Goal: Task Accomplishment & Management: Manage account settings

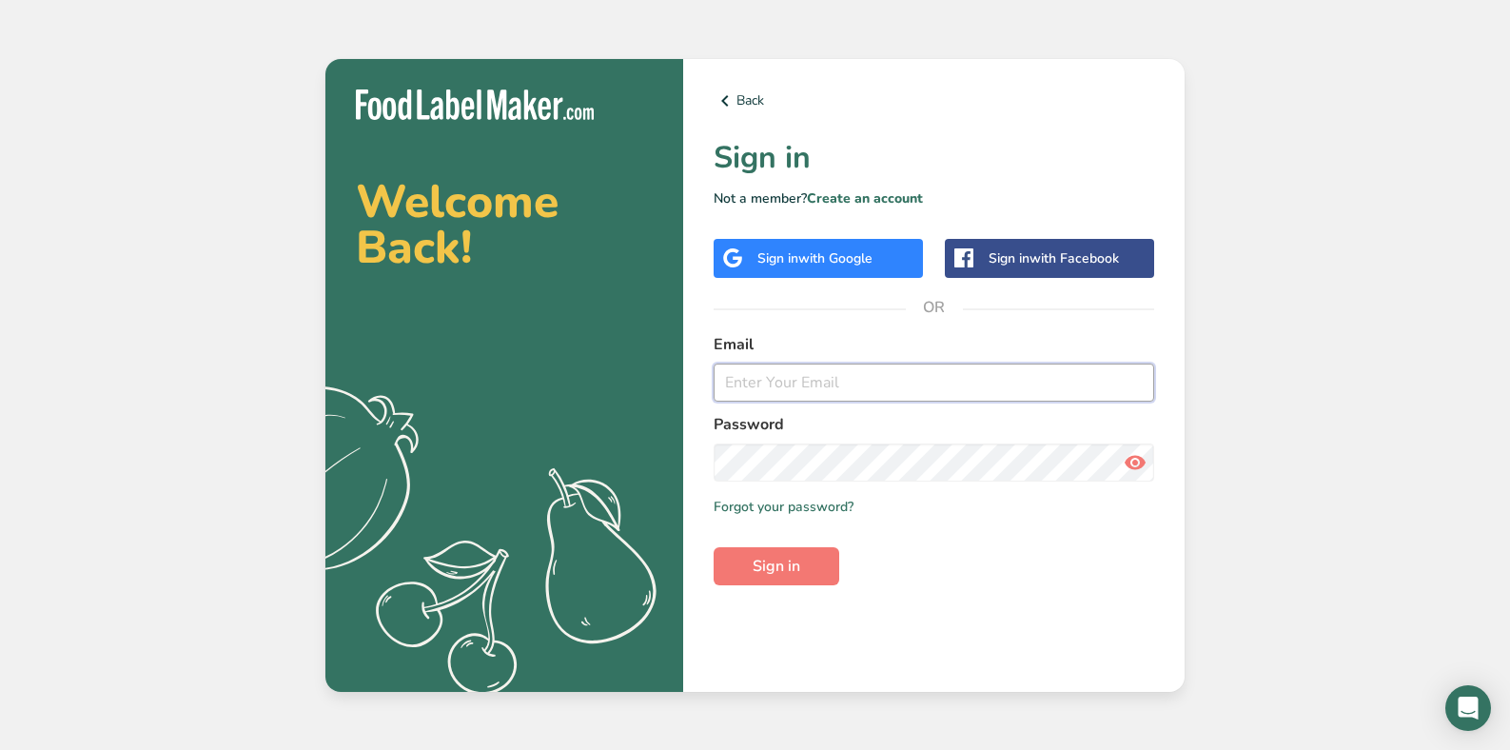
click at [770, 392] on input "email" at bounding box center [934, 382] width 440 height 38
click at [752, 251] on div "Sign in with Google" at bounding box center [818, 258] width 209 height 39
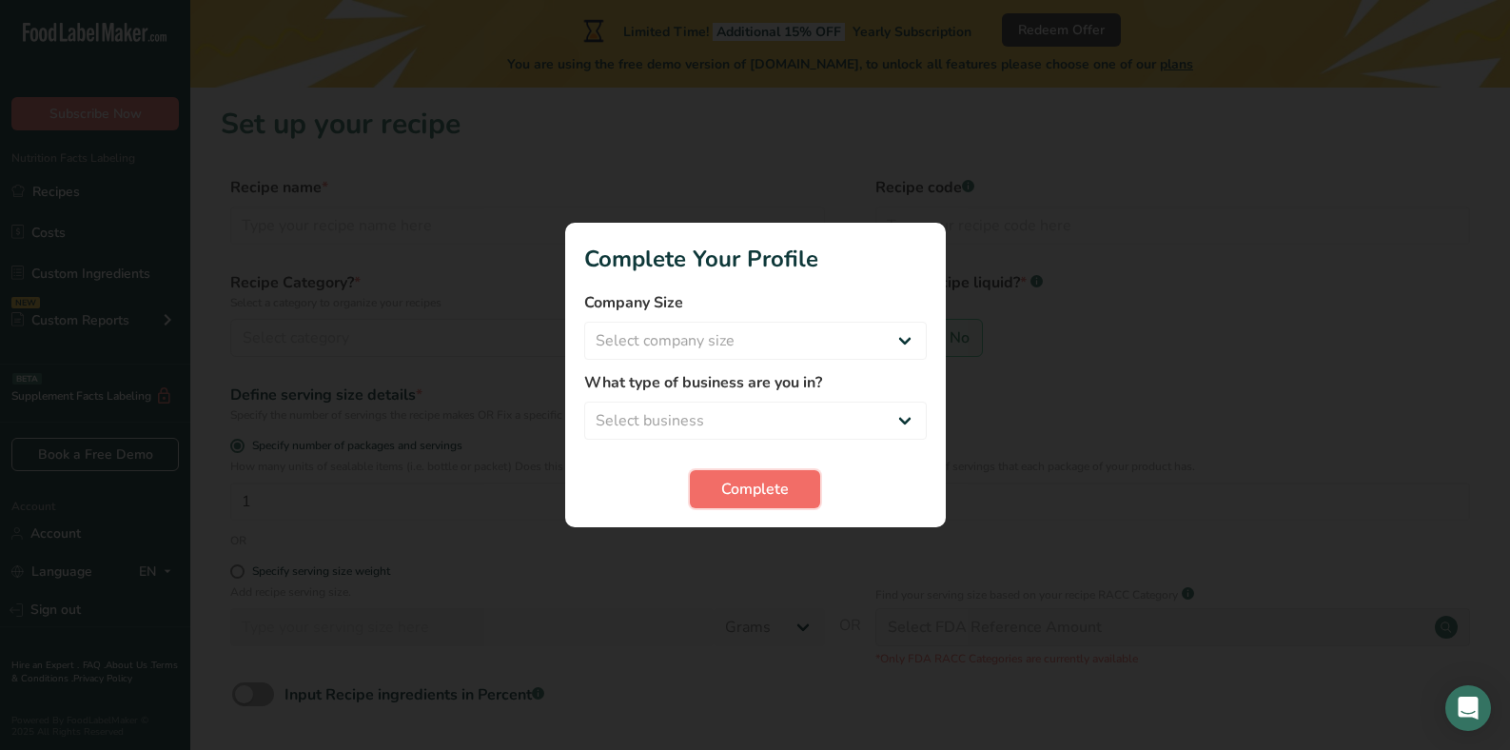
click at [755, 485] on span "Complete" at bounding box center [755, 489] width 68 height 23
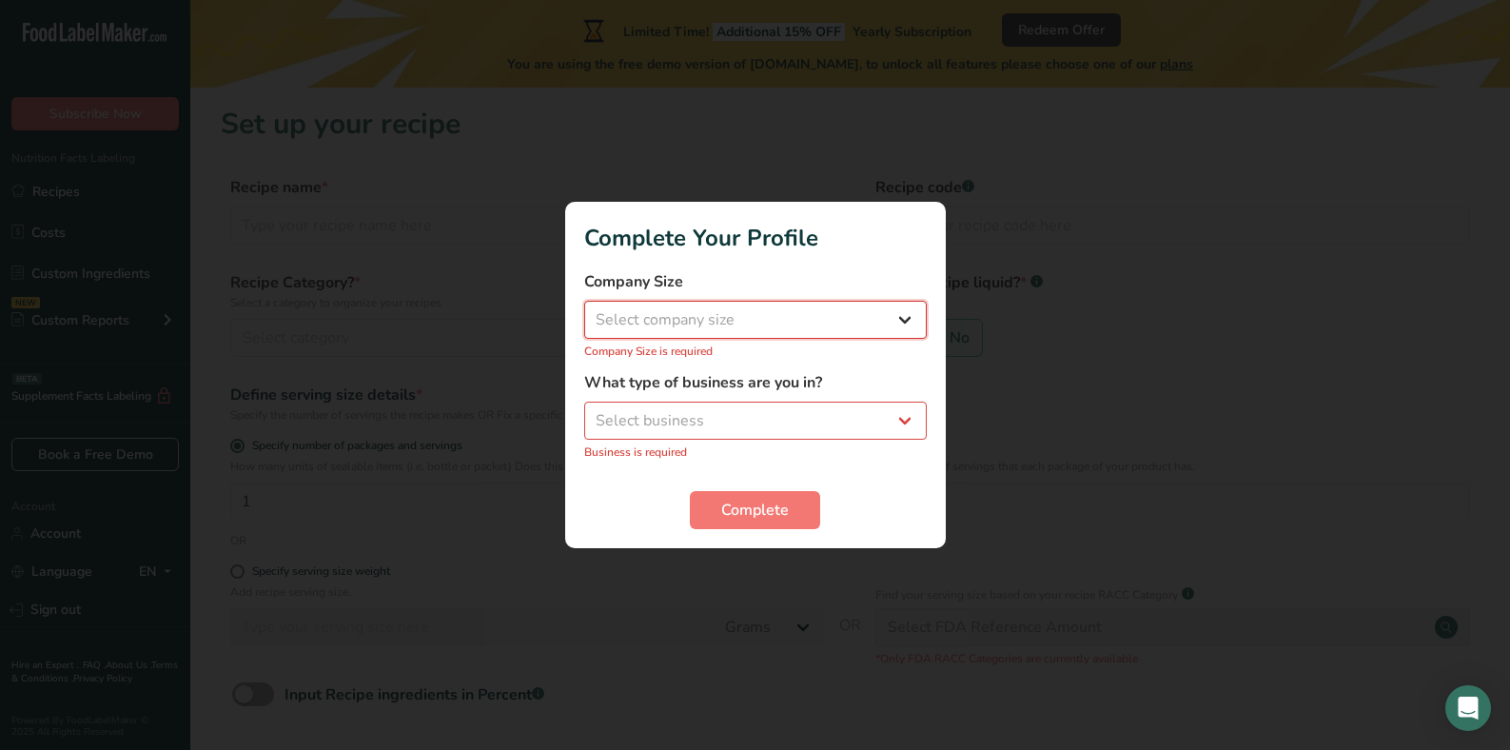
click at [654, 323] on select "Select company size Fewer than 10 Employees 10 to 50 Employees 51 to 500 Employ…" at bounding box center [755, 320] width 343 height 38
select select "2"
click at [584, 311] on select "Select company size Fewer than 10 Employees 10 to 50 Employees 51 to 500 Employ…" at bounding box center [755, 320] width 343 height 38
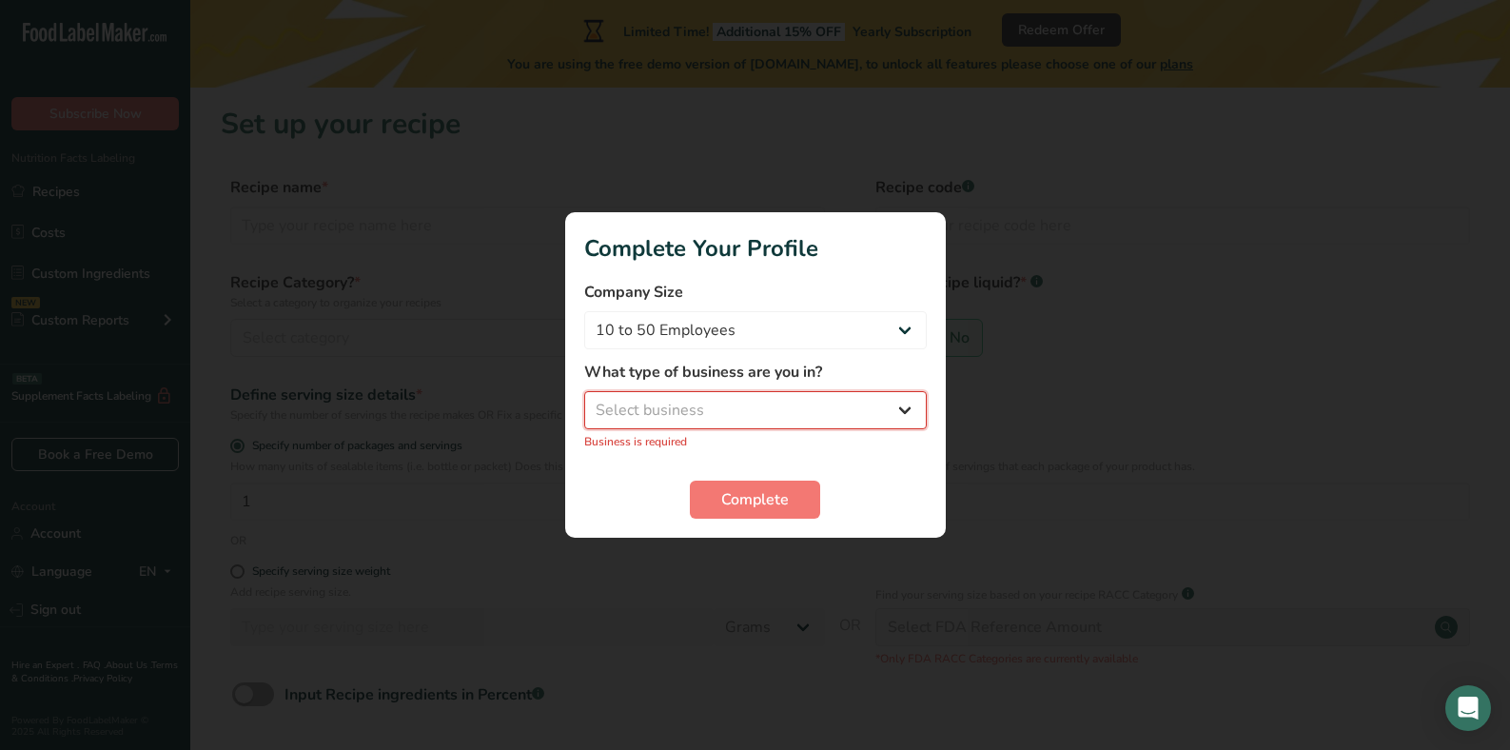
click at [661, 421] on select "Select business Packaged Food Manufacturer Restaurant & Cafe Bakery Meal Plans …" at bounding box center [755, 410] width 343 height 38
select select "8"
click at [584, 401] on select "Select business Packaged Food Manufacturer Restaurant & Cafe Bakery Meal Plans …" at bounding box center [755, 410] width 343 height 38
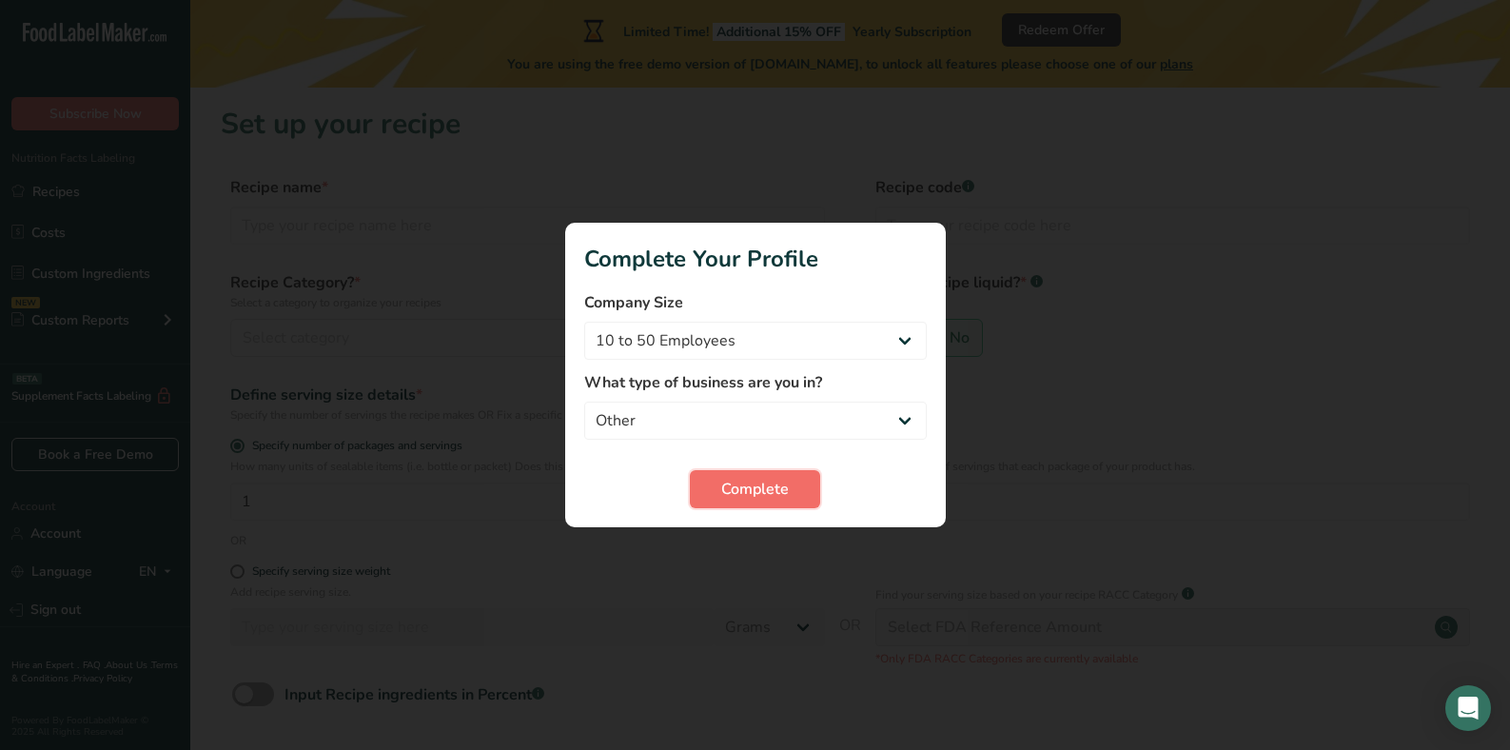
click at [725, 479] on span "Complete" at bounding box center [755, 489] width 68 height 23
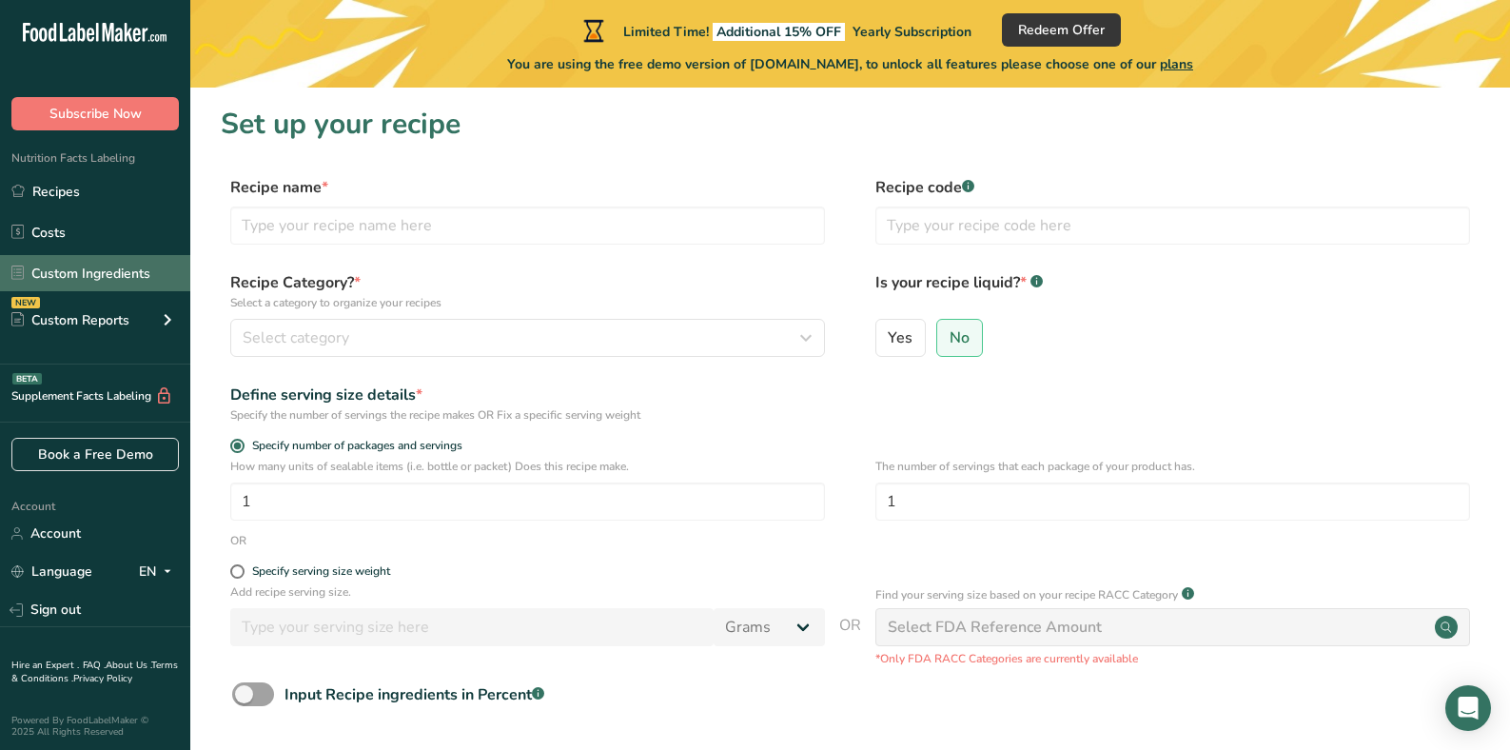
click at [84, 272] on link "Custom Ingredients" at bounding box center [95, 273] width 190 height 36
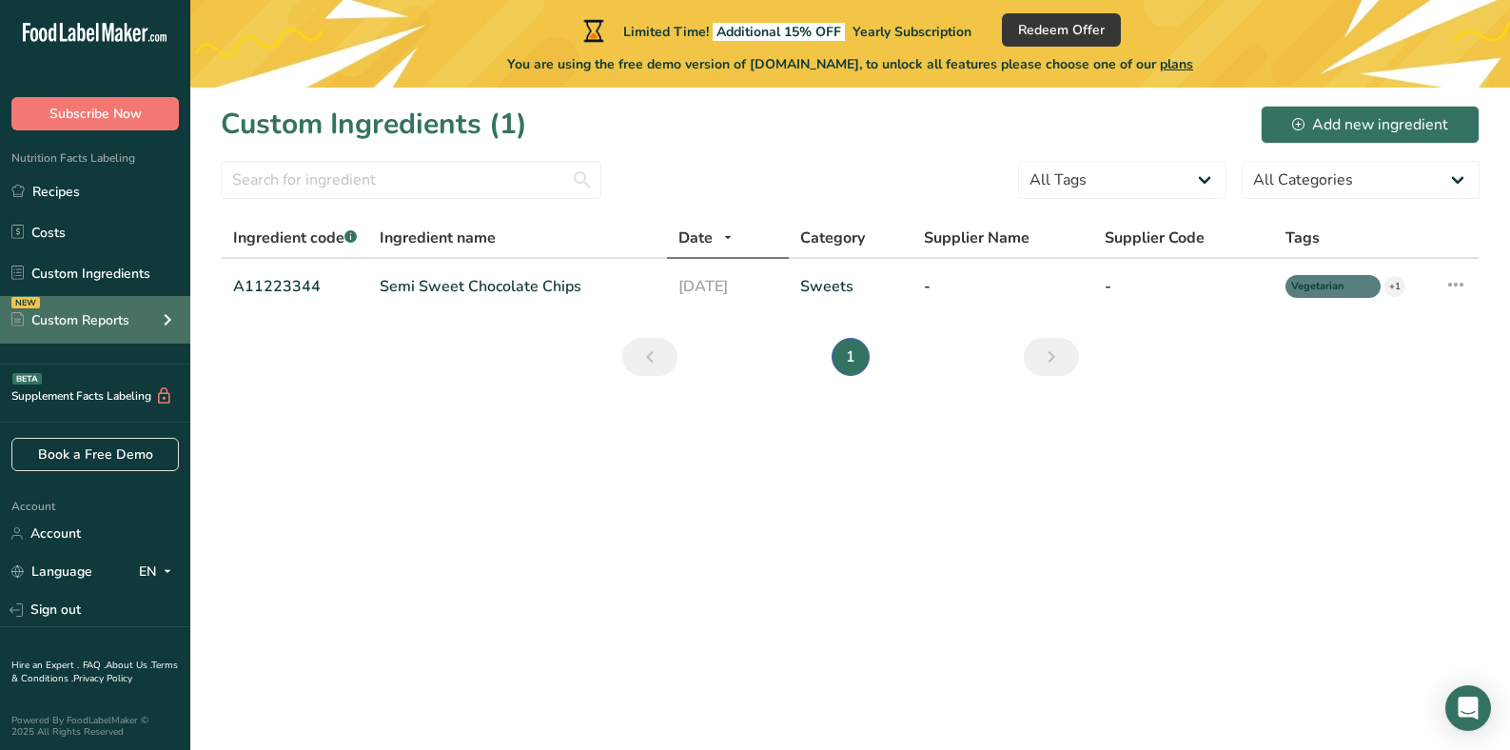
scroll to position [3, 0]
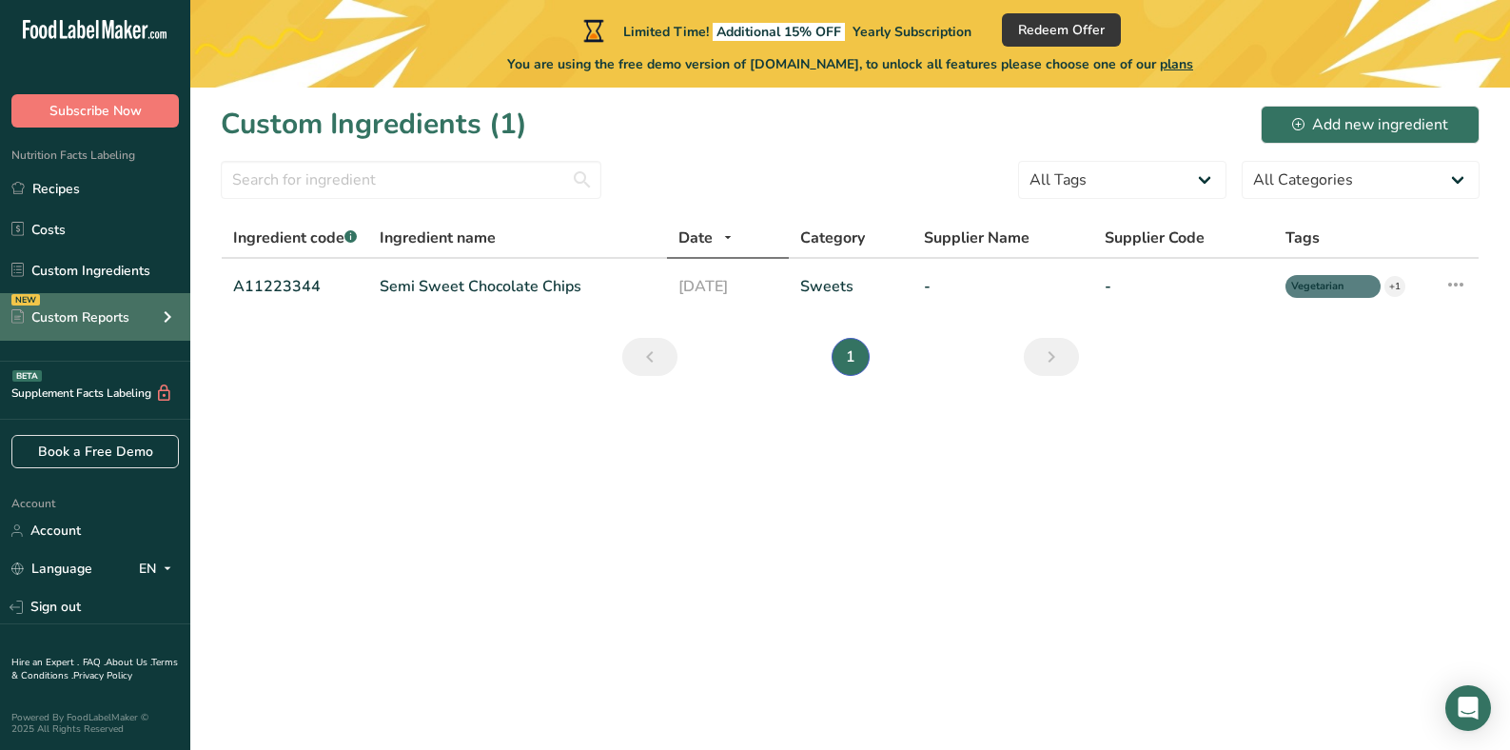
click at [94, 317] on div "Custom Reports" at bounding box center [70, 317] width 118 height 20
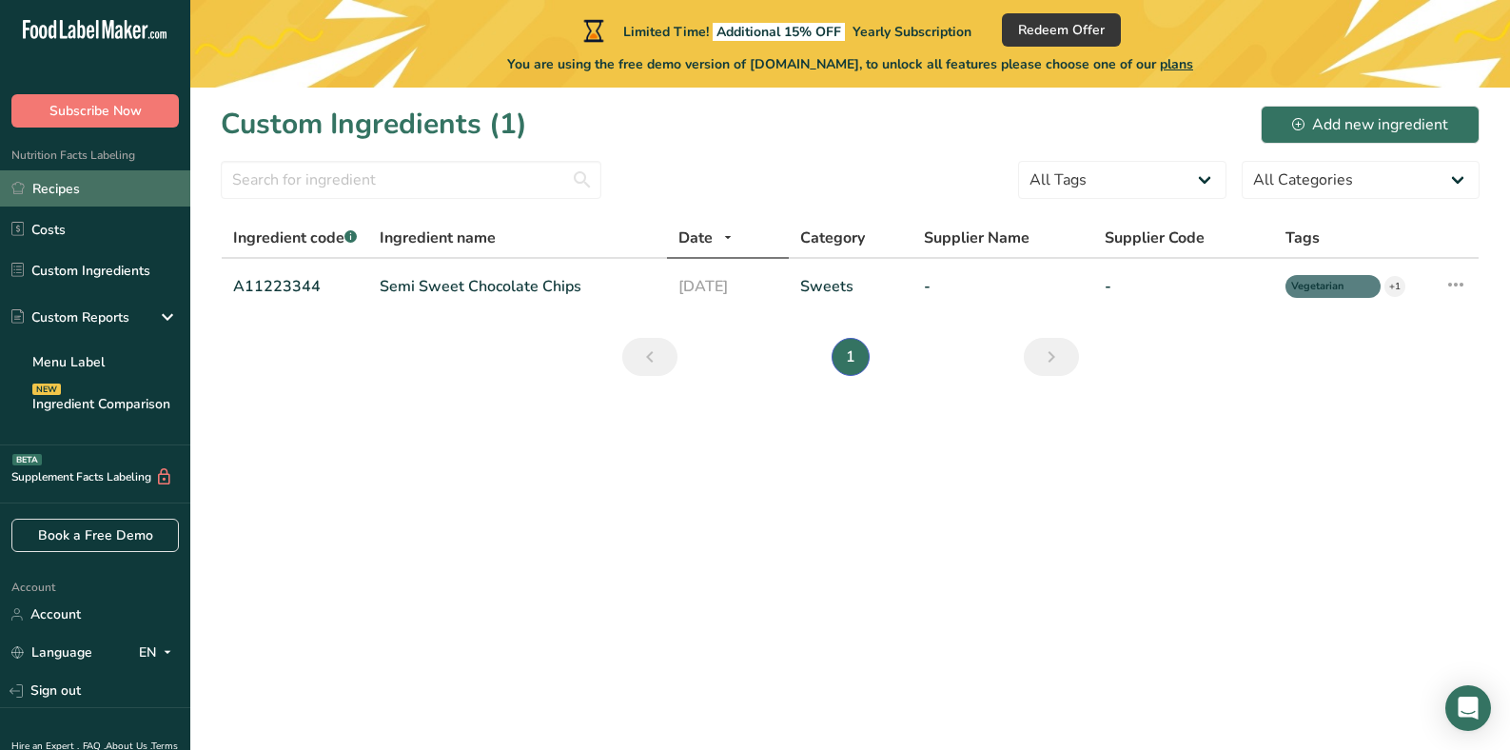
click at [65, 191] on link "Recipes" at bounding box center [95, 188] width 190 height 36
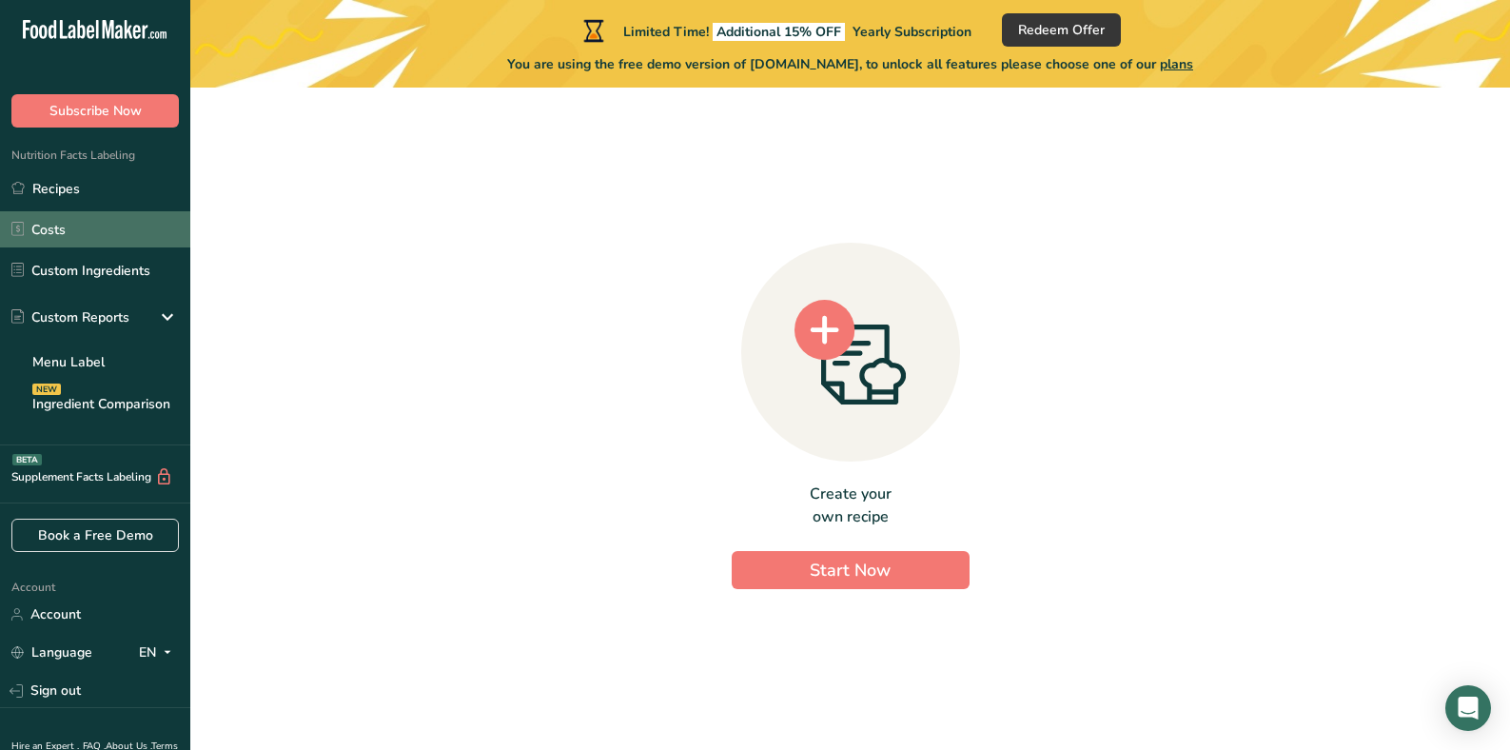
click at [93, 226] on link "Costs" at bounding box center [95, 229] width 190 height 36
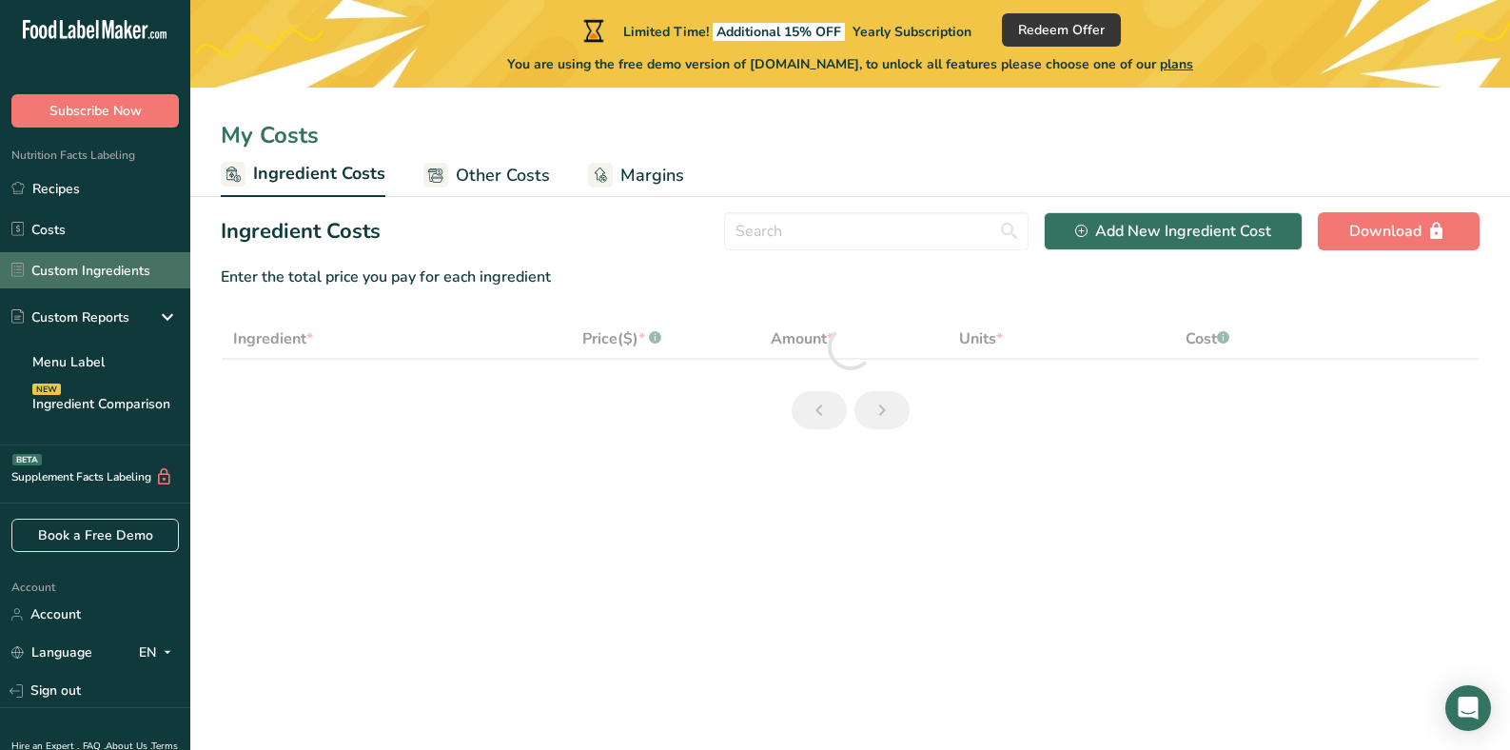
select select "1"
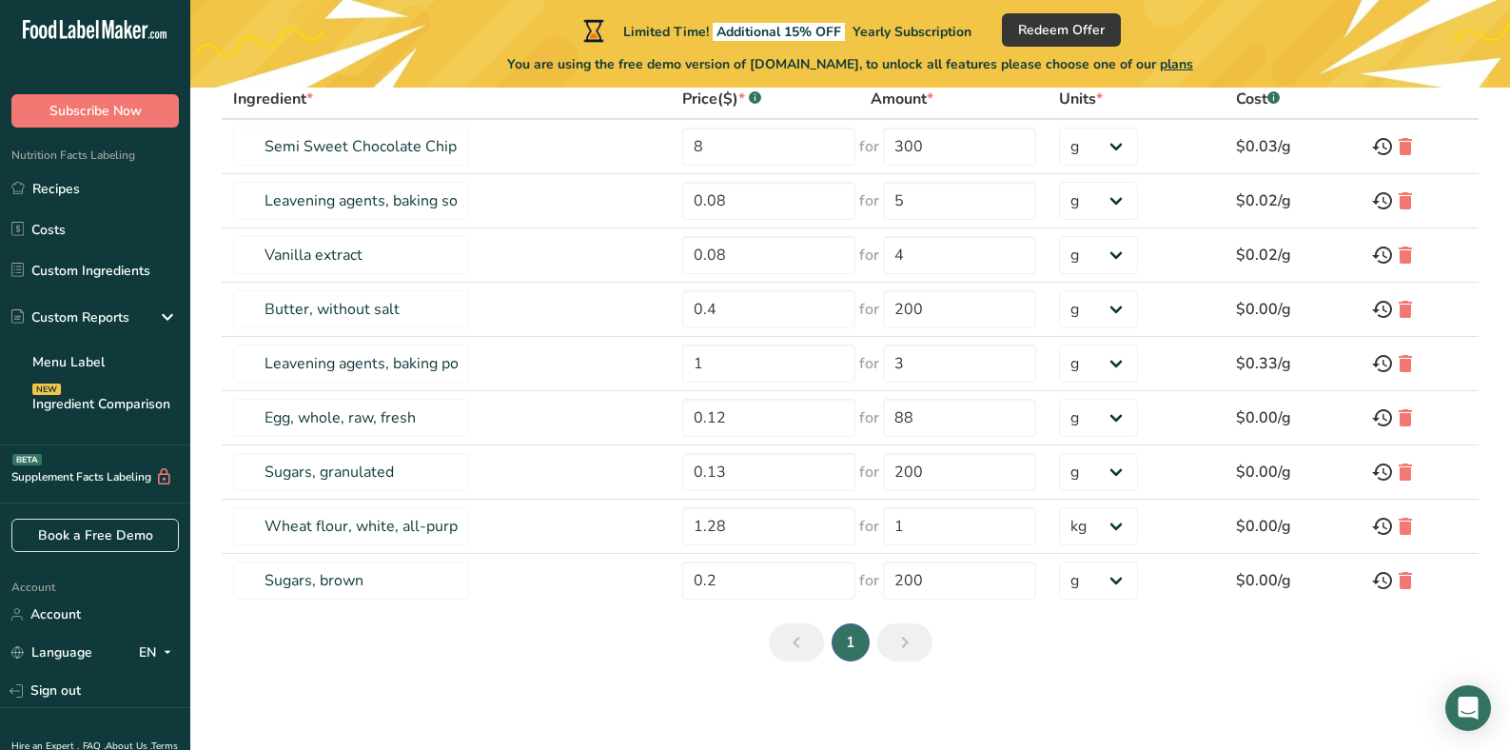
scroll to position [243, 0]
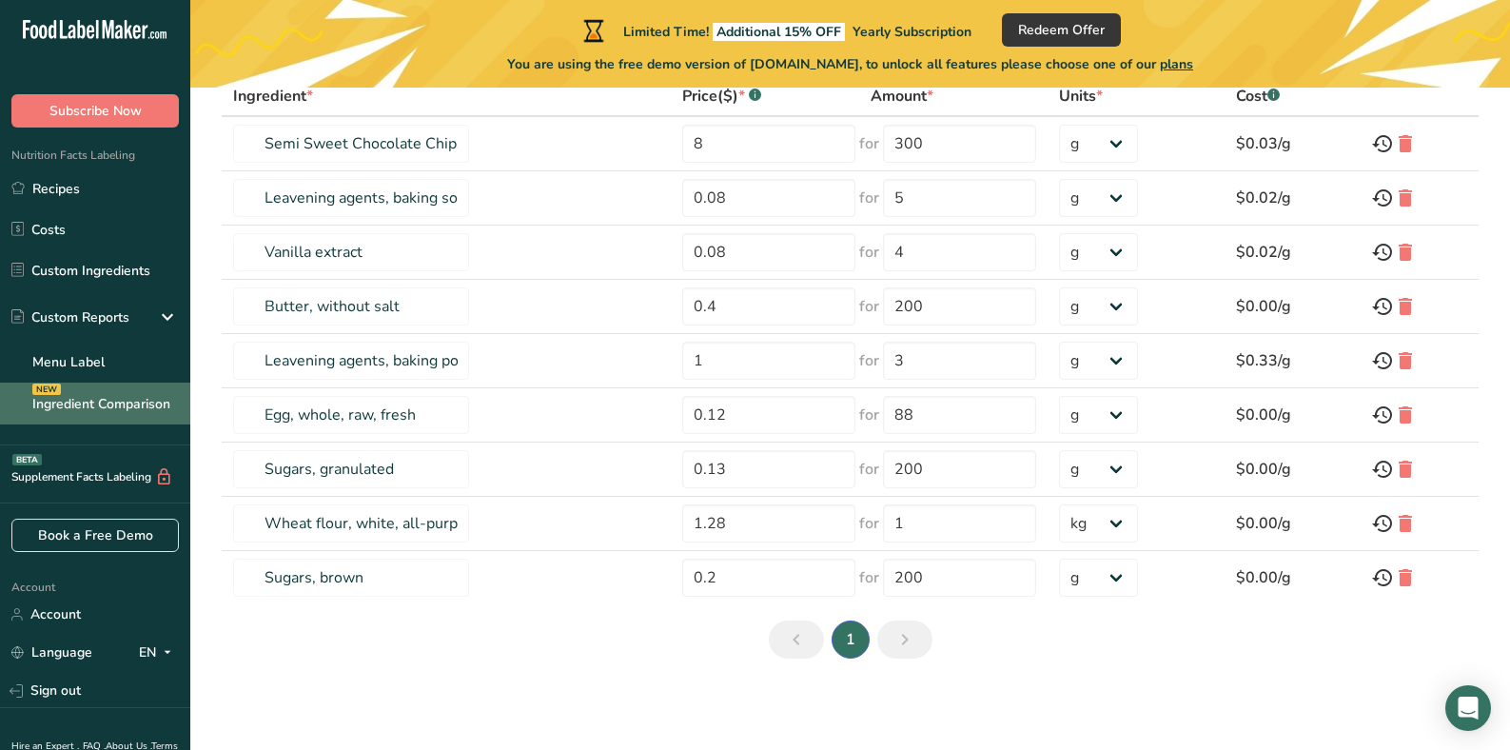
click at [88, 414] on link "Ingredient Comparison NEW" at bounding box center [95, 403] width 190 height 42
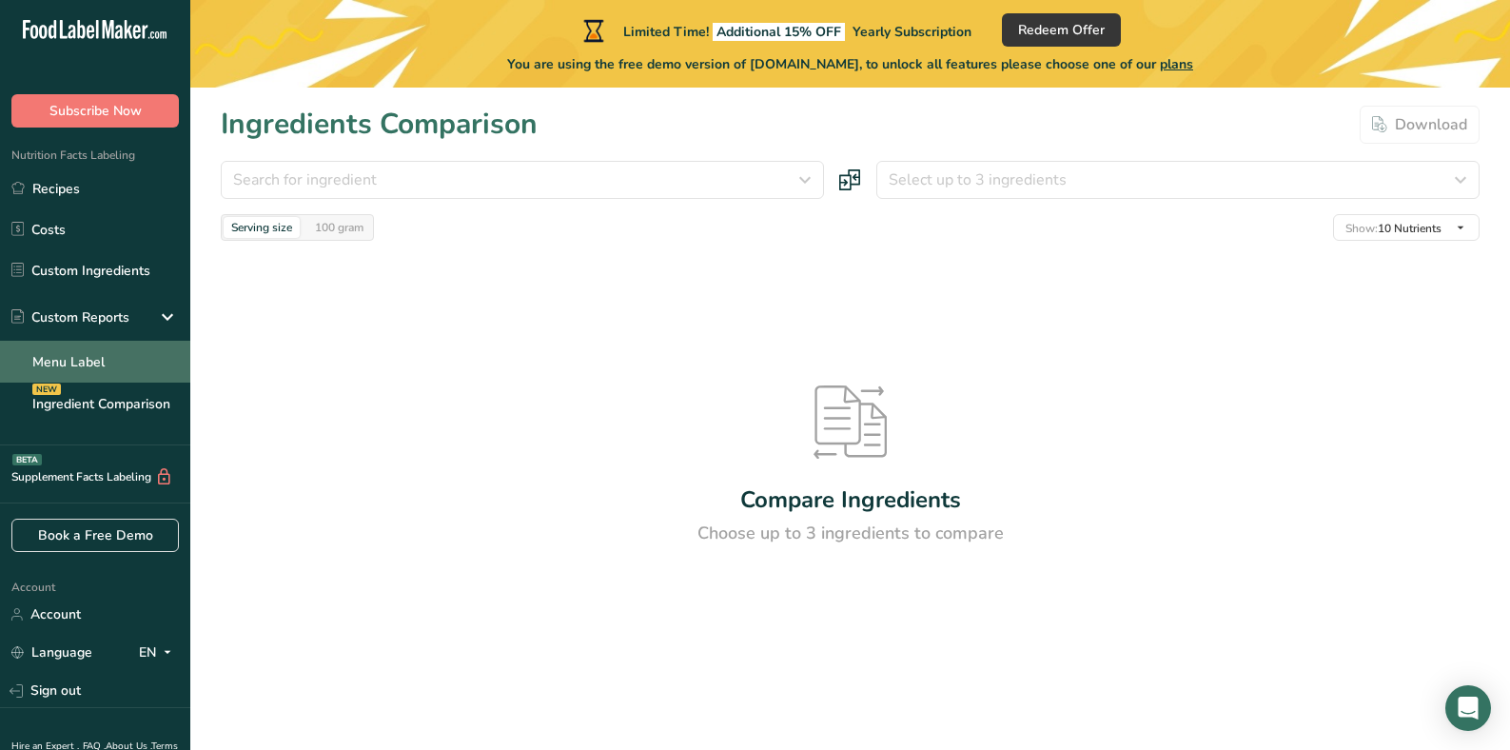
click at [78, 356] on link "Menu Label" at bounding box center [95, 362] width 190 height 42
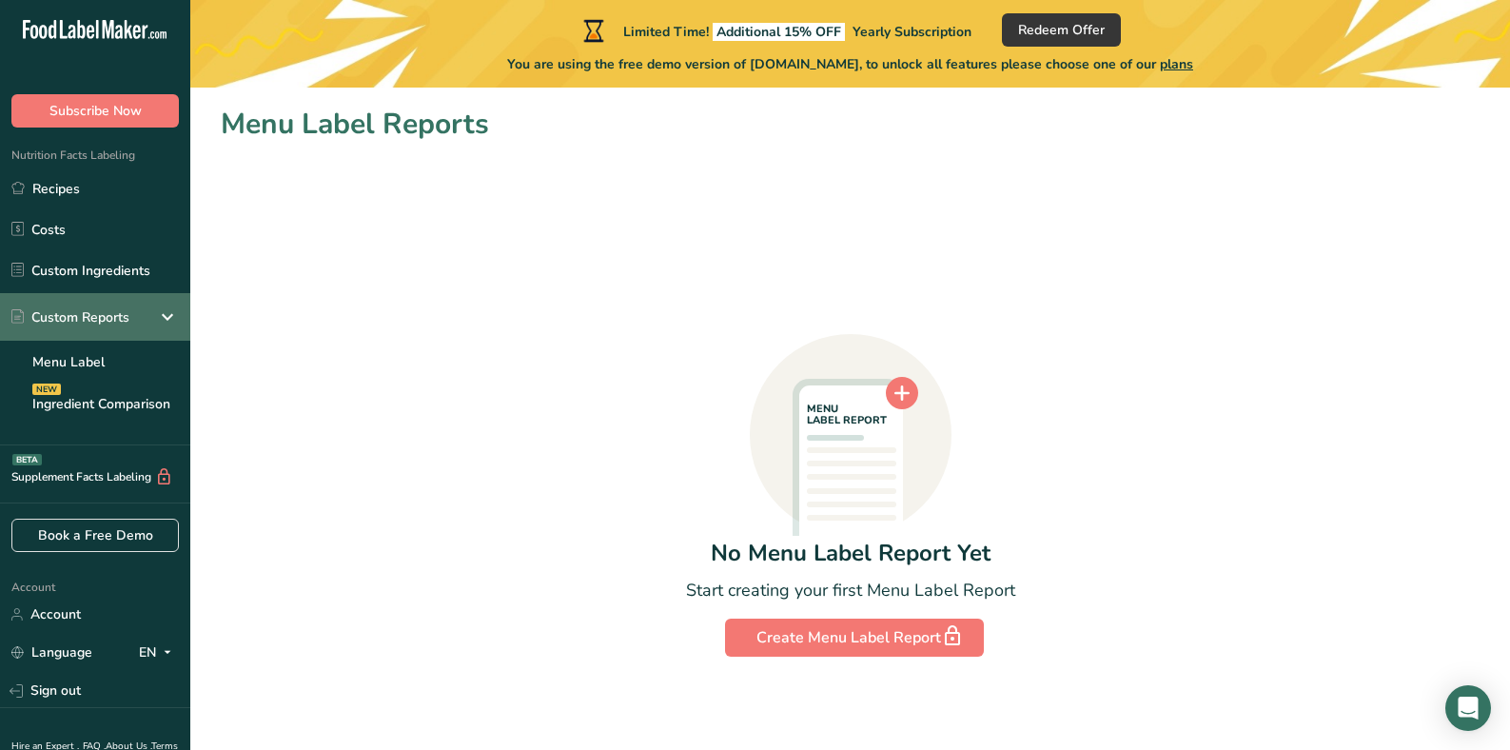
click at [72, 305] on div "Custom Reports" at bounding box center [95, 317] width 190 height 48
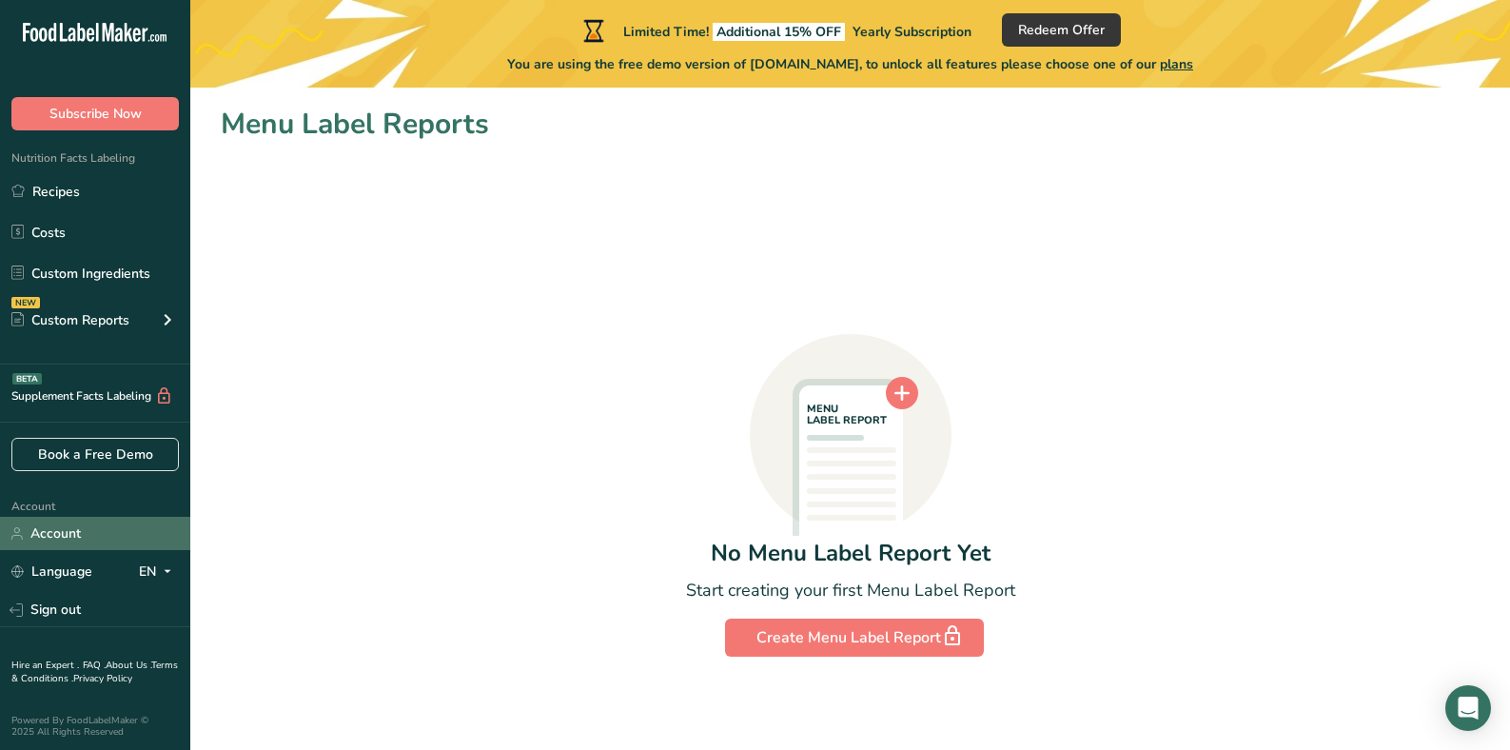
click at [54, 527] on link "Account" at bounding box center [95, 533] width 190 height 33
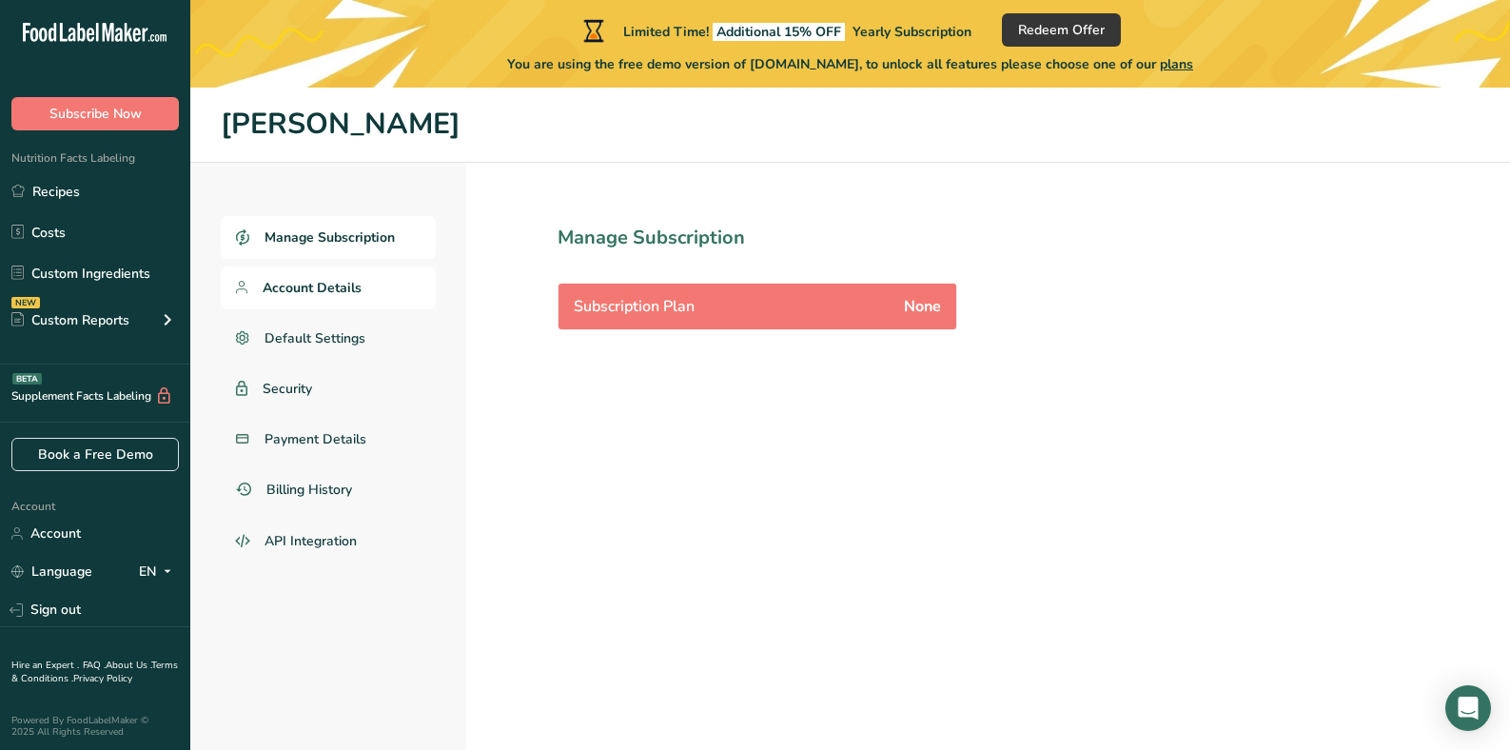
click at [345, 289] on span "Account Details" at bounding box center [312, 288] width 99 height 20
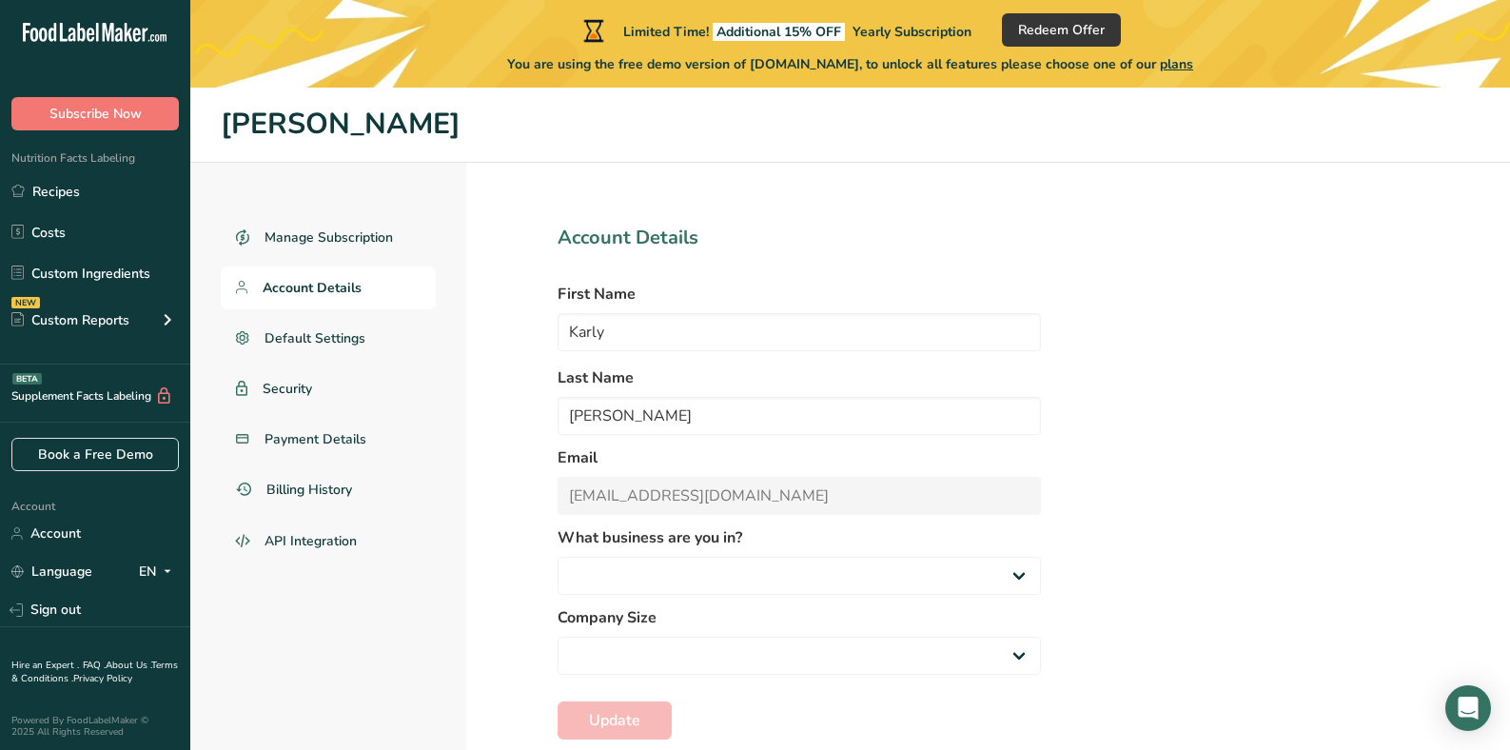
select select
select select "8"
select select "2"
click at [319, 330] on span "Default Settings" at bounding box center [315, 338] width 102 height 20
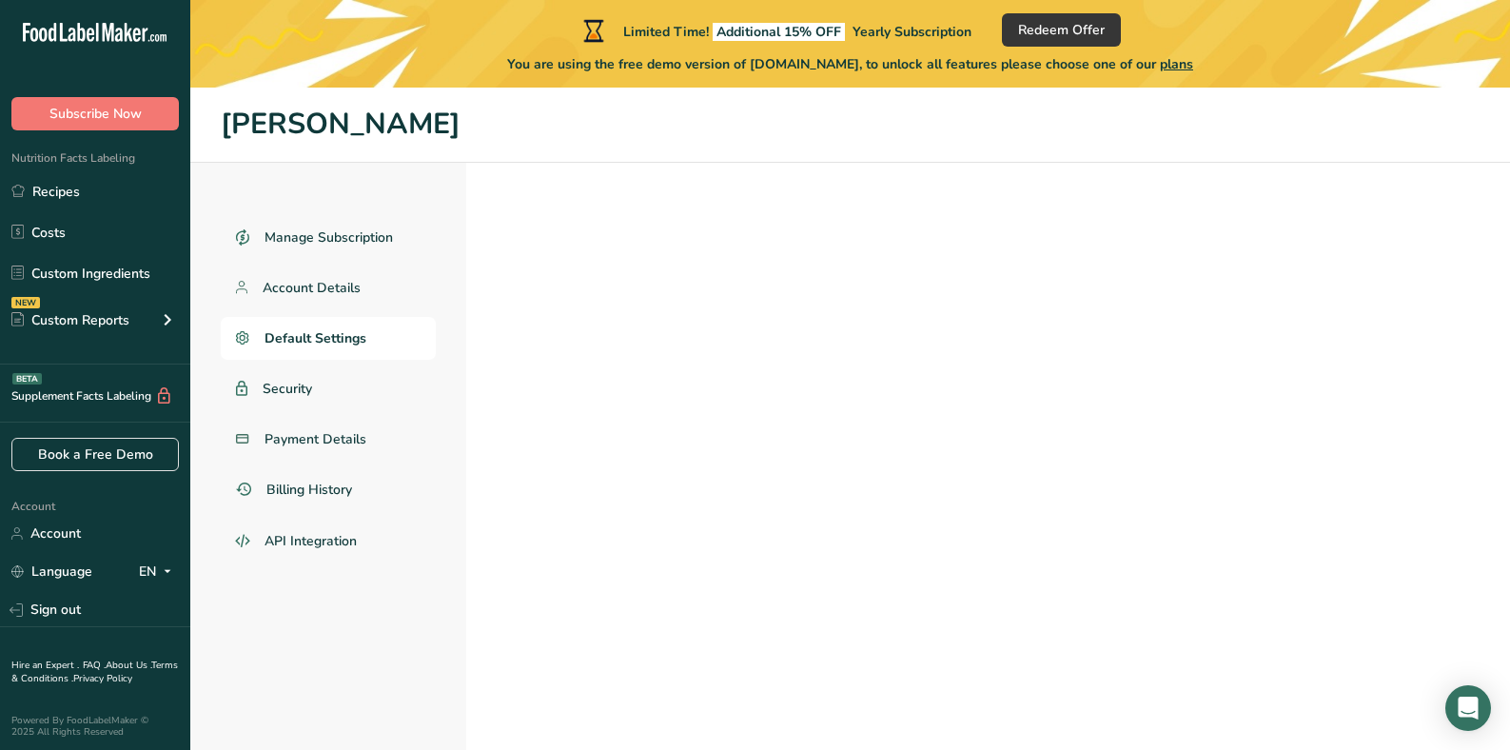
select select
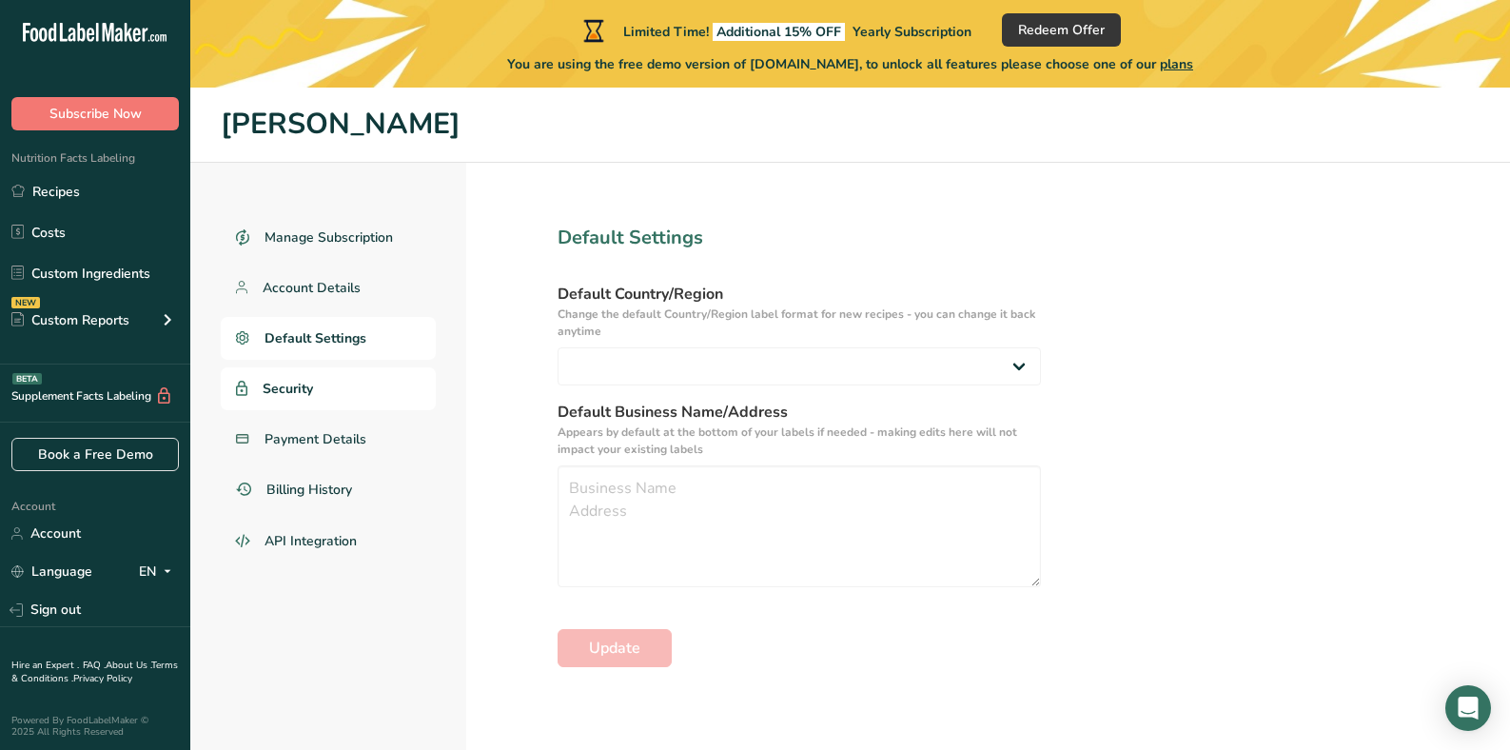
click at [304, 379] on span "Security" at bounding box center [288, 389] width 50 height 20
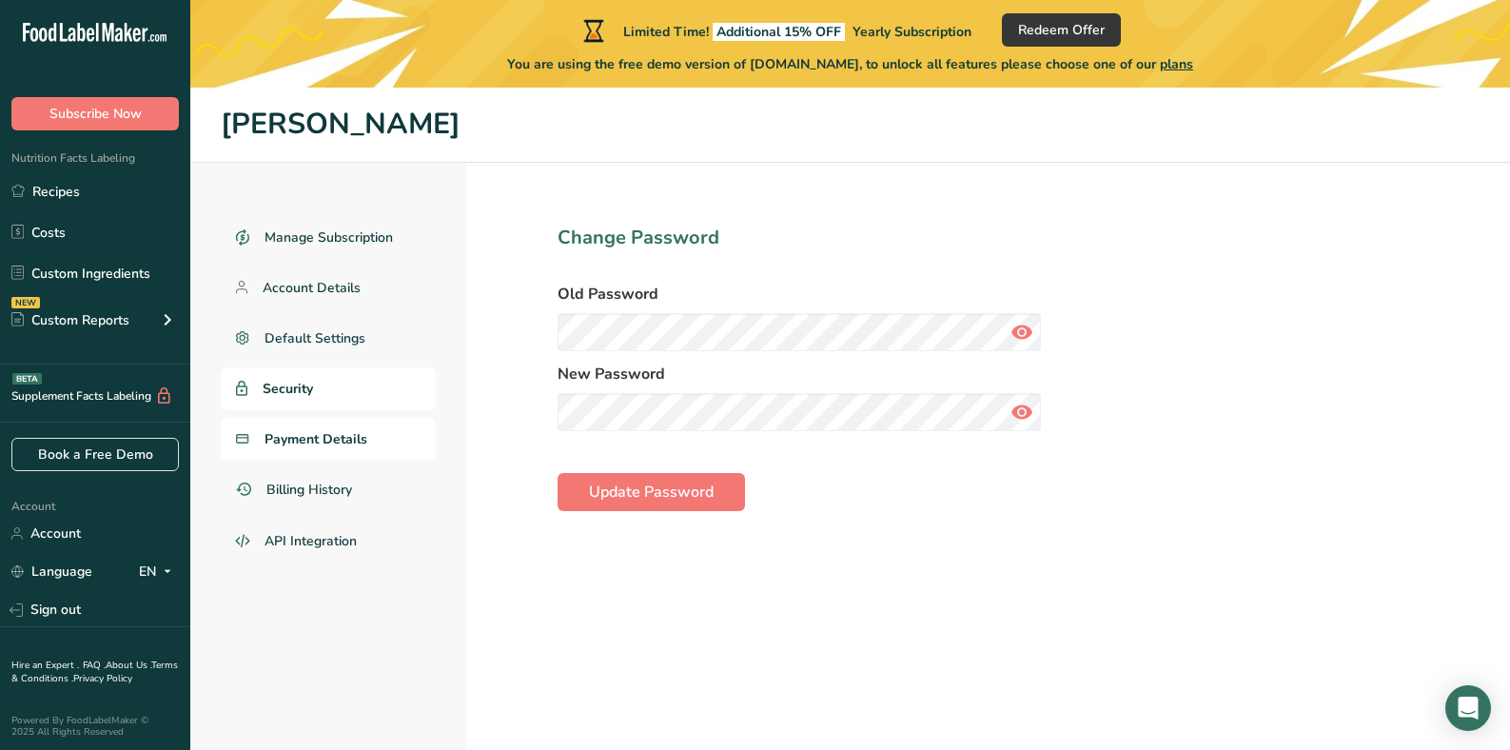
click at [297, 440] on span "Payment Details" at bounding box center [315, 439] width 103 height 20
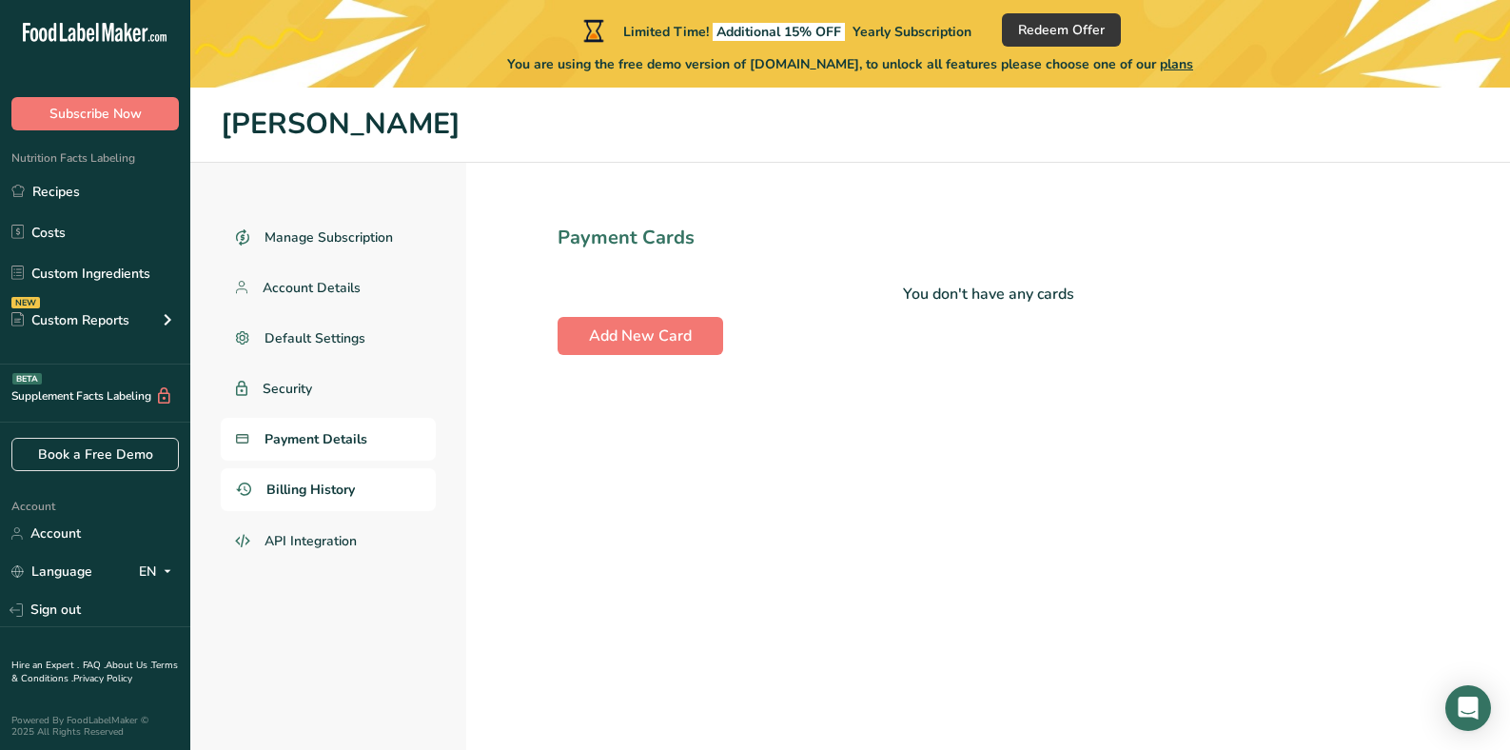
click at [299, 482] on span "Billing History" at bounding box center [310, 490] width 88 height 20
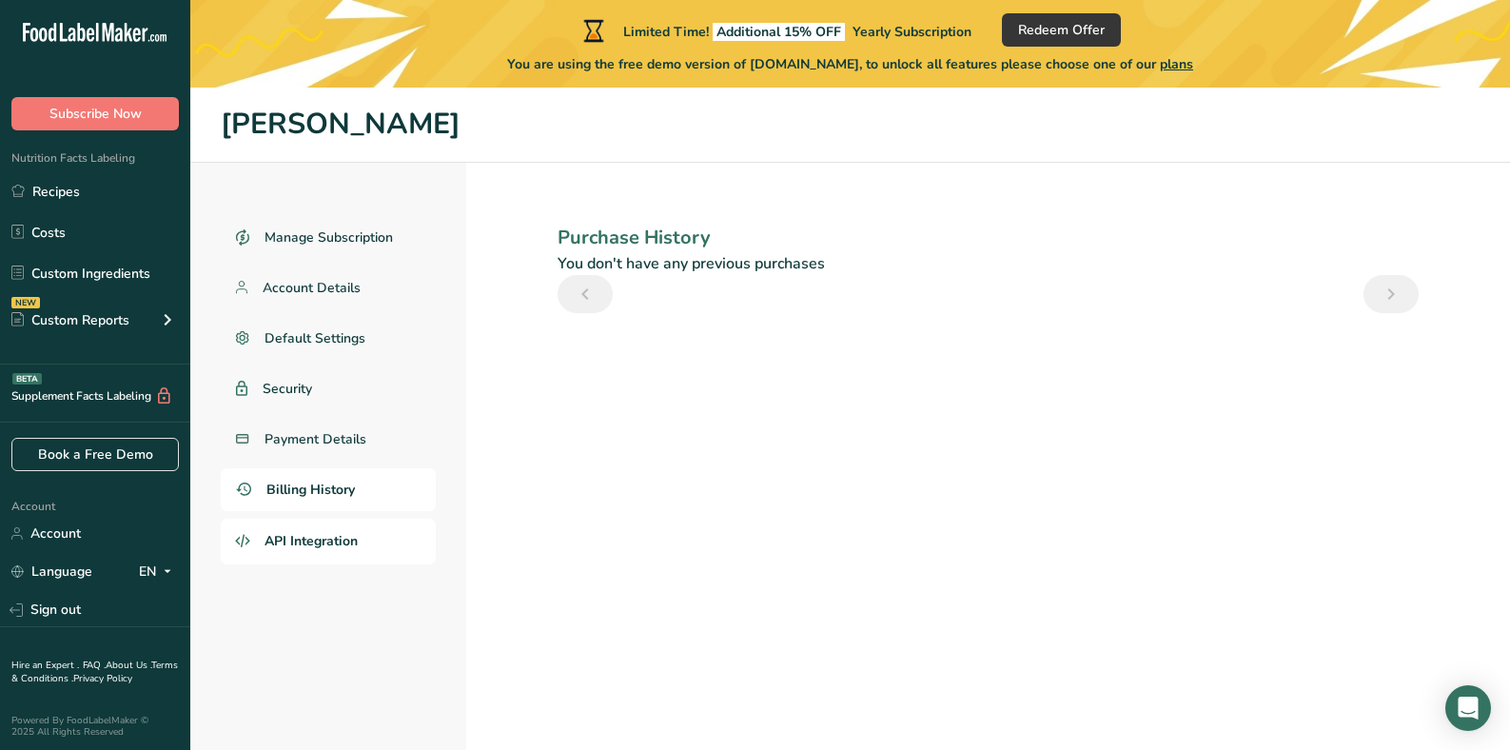
click at [293, 537] on span "API Integration" at bounding box center [310, 541] width 93 height 20
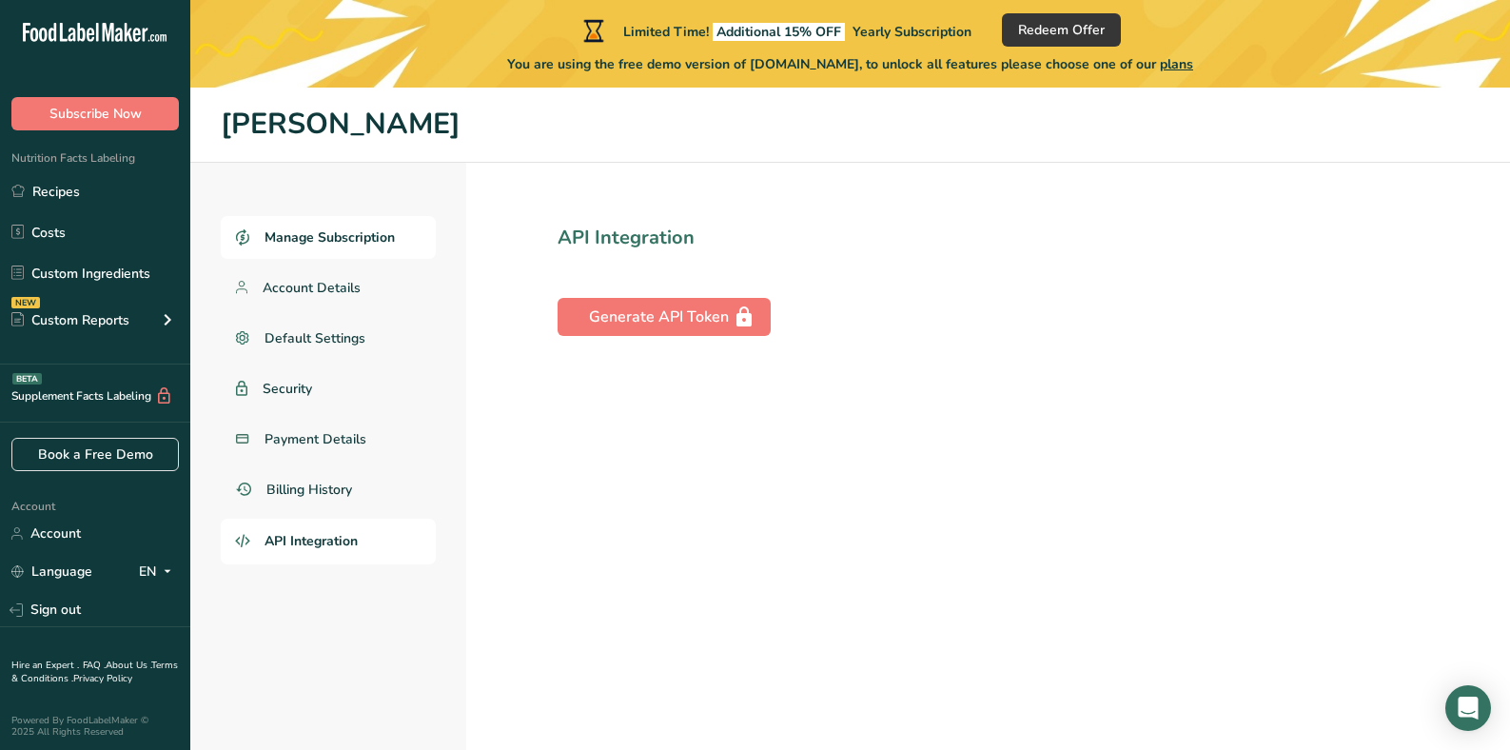
click at [309, 257] on link "Manage Subscription" at bounding box center [328, 237] width 215 height 43
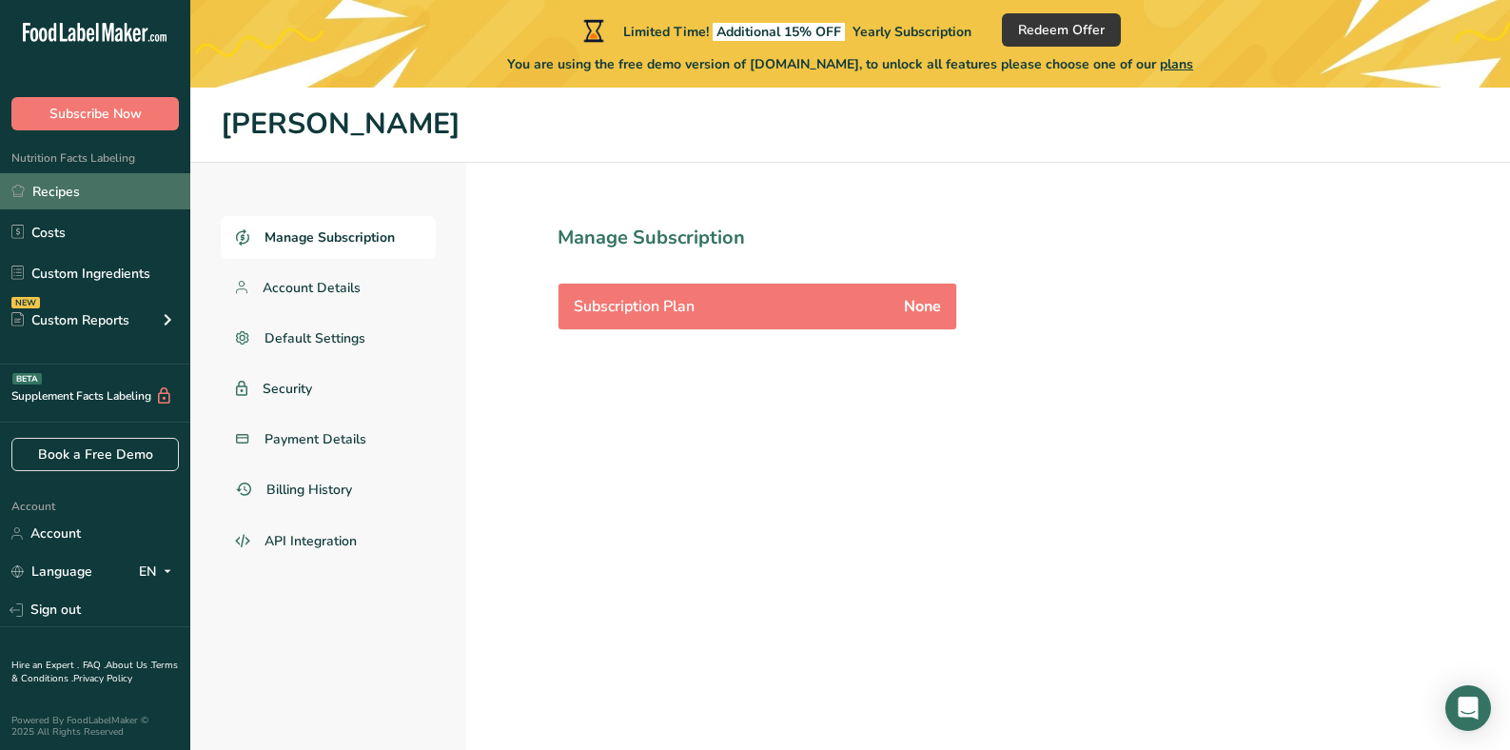
click at [89, 206] on link "Recipes" at bounding box center [95, 191] width 190 height 36
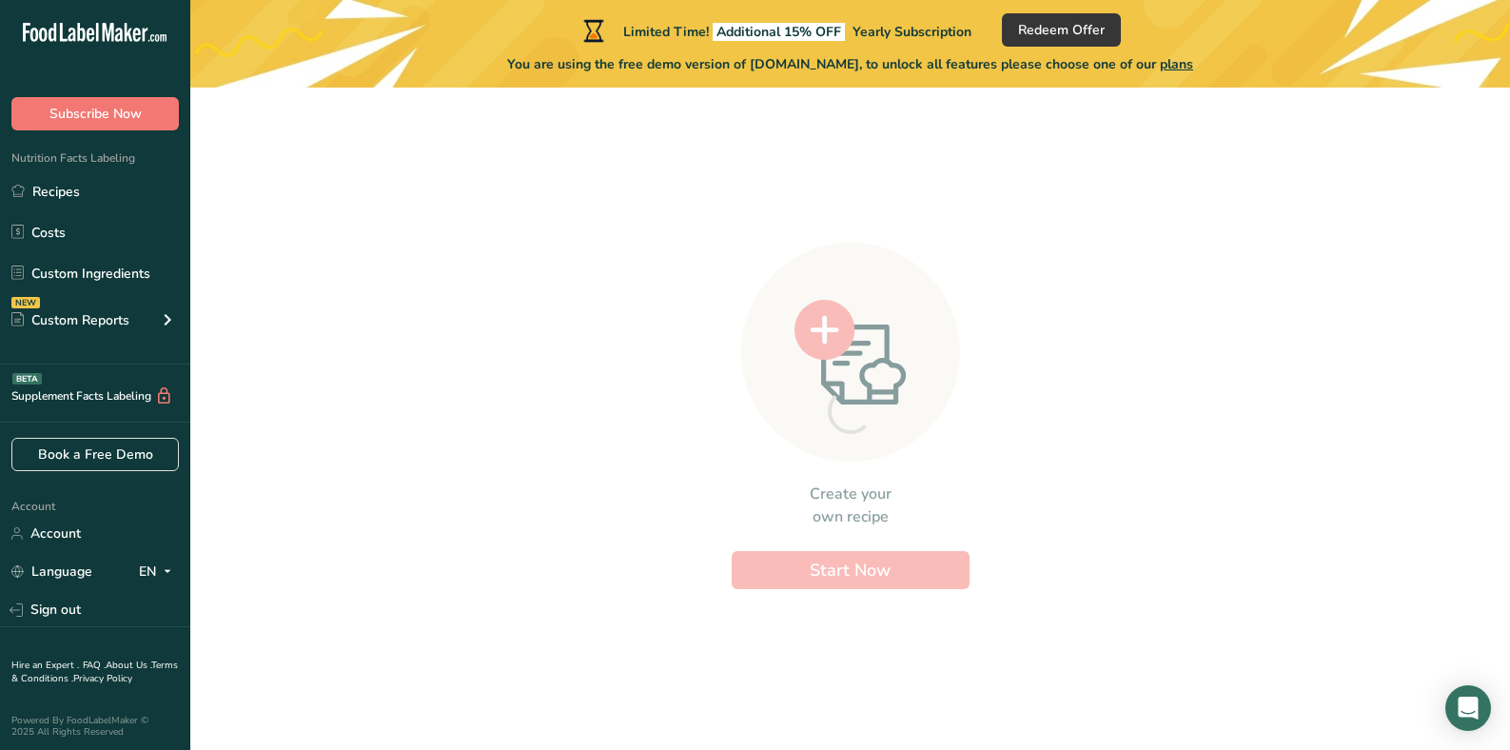
click at [68, 153] on span "Nutrition Facts Labeling" at bounding box center [67, 157] width 135 height 15
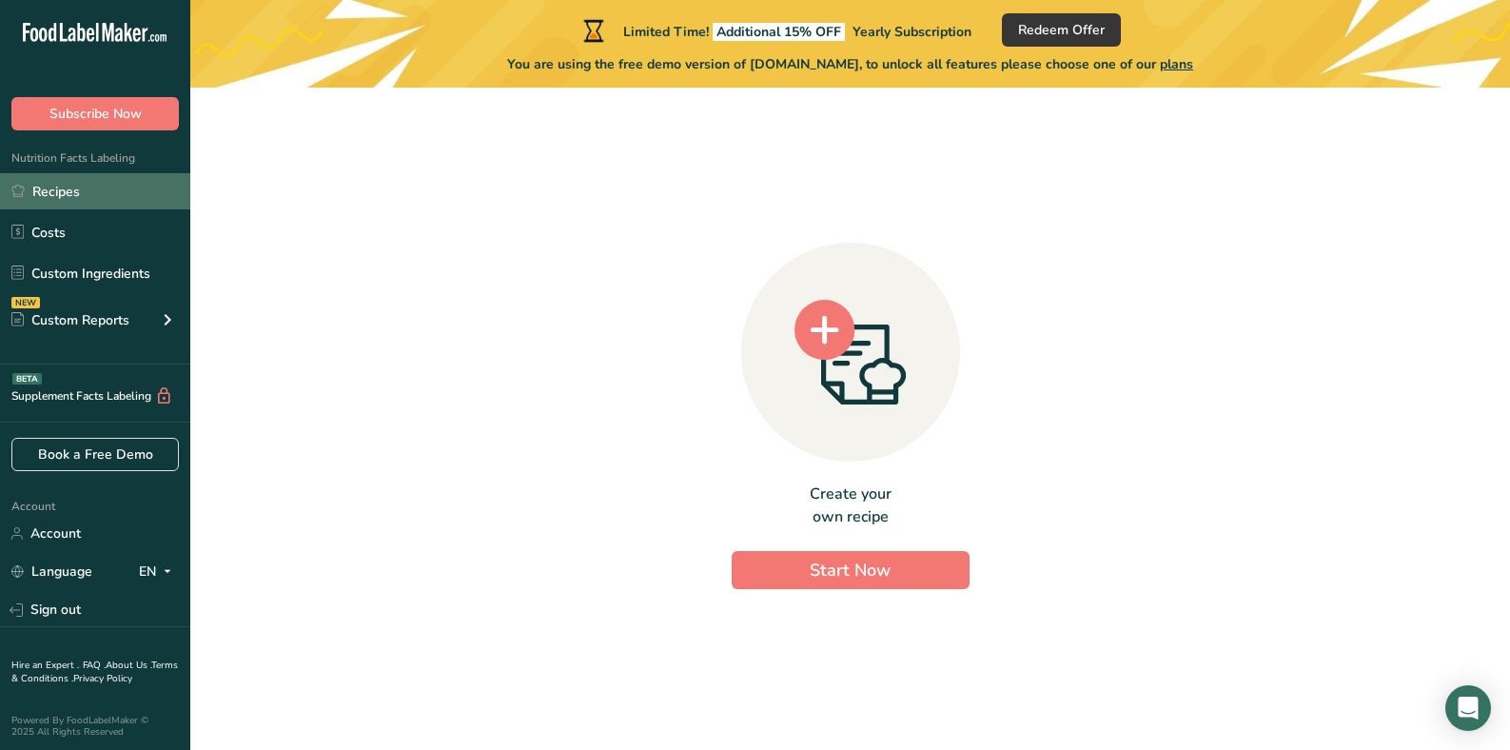
click at [75, 208] on link "Recipes" at bounding box center [95, 191] width 190 height 36
click at [74, 237] on link "Costs" at bounding box center [95, 232] width 190 height 36
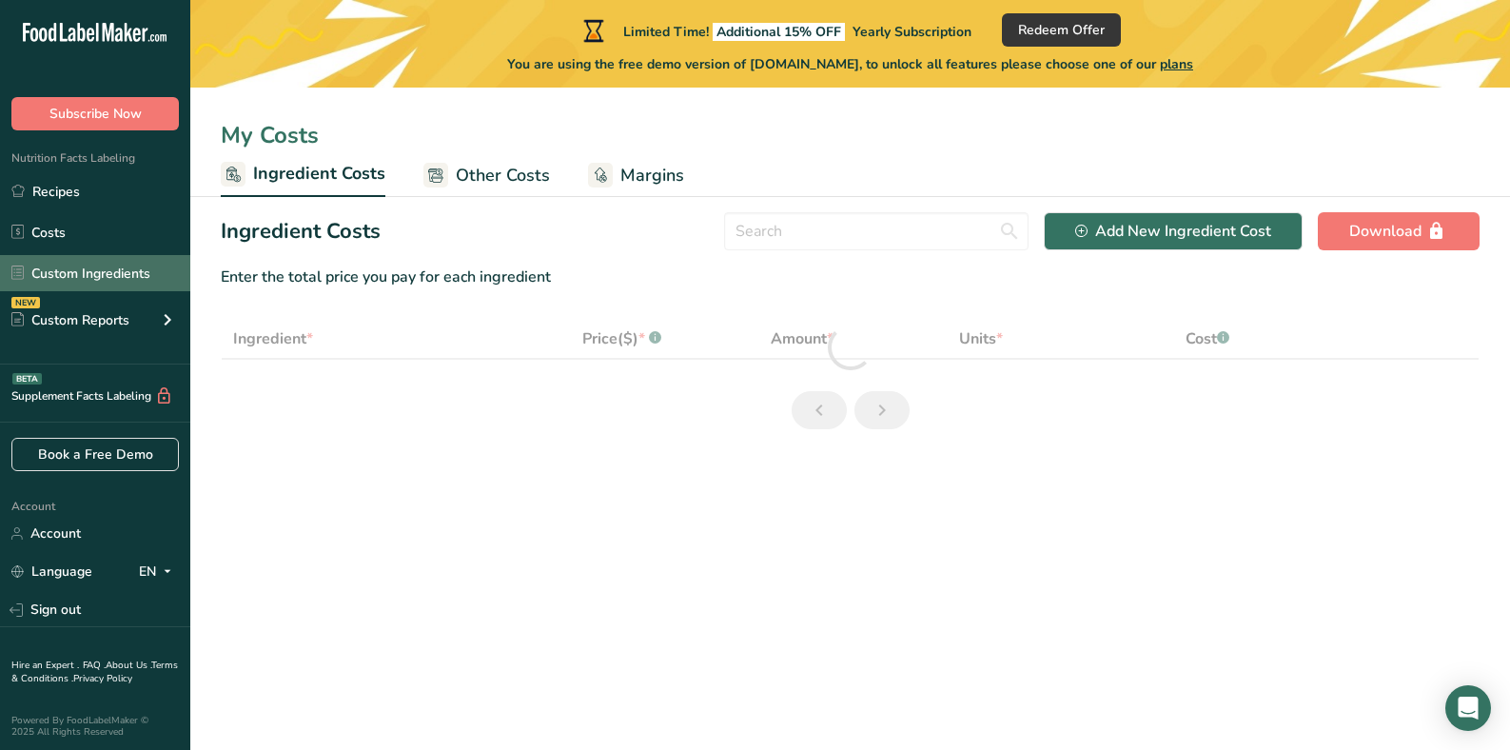
select select "1"
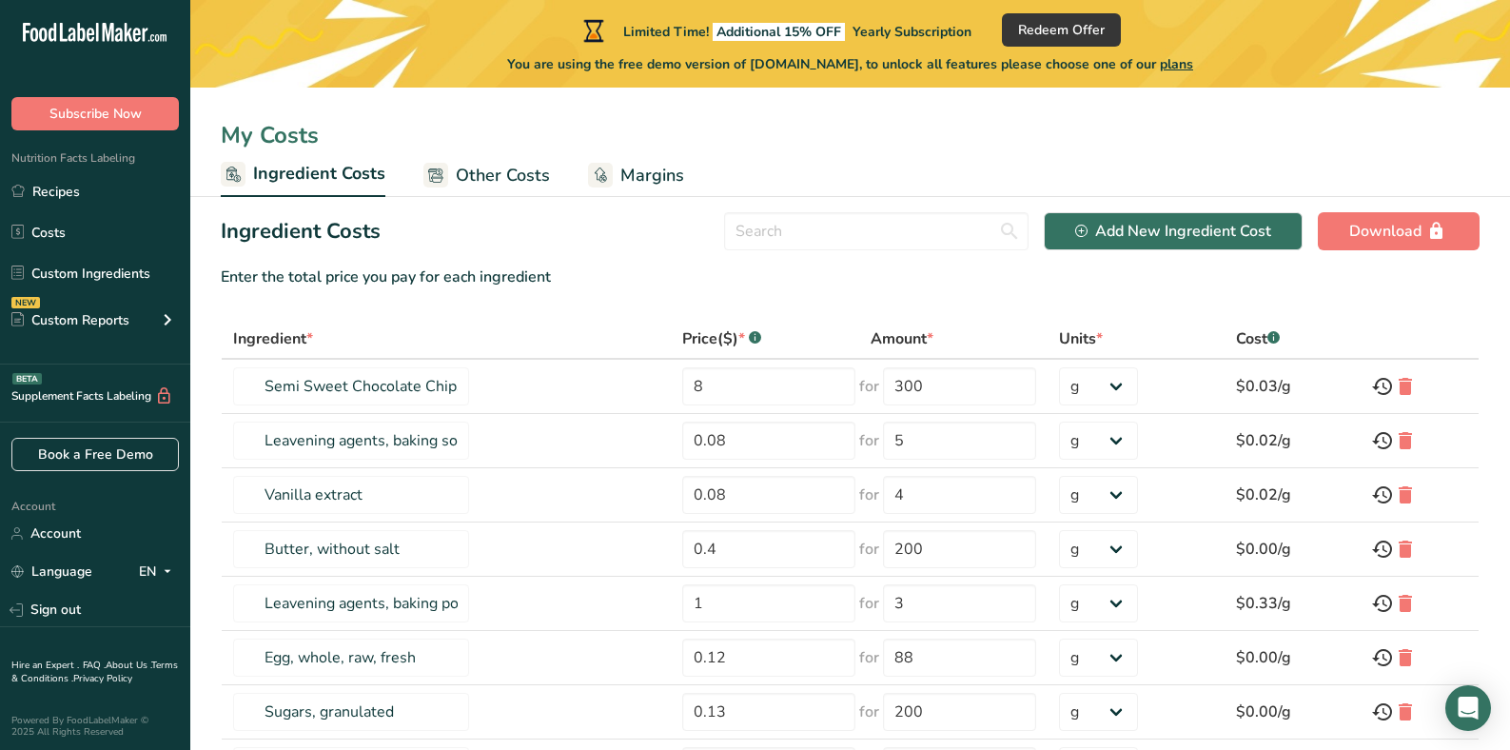
click at [490, 172] on span "Other Costs" at bounding box center [503, 176] width 94 height 26
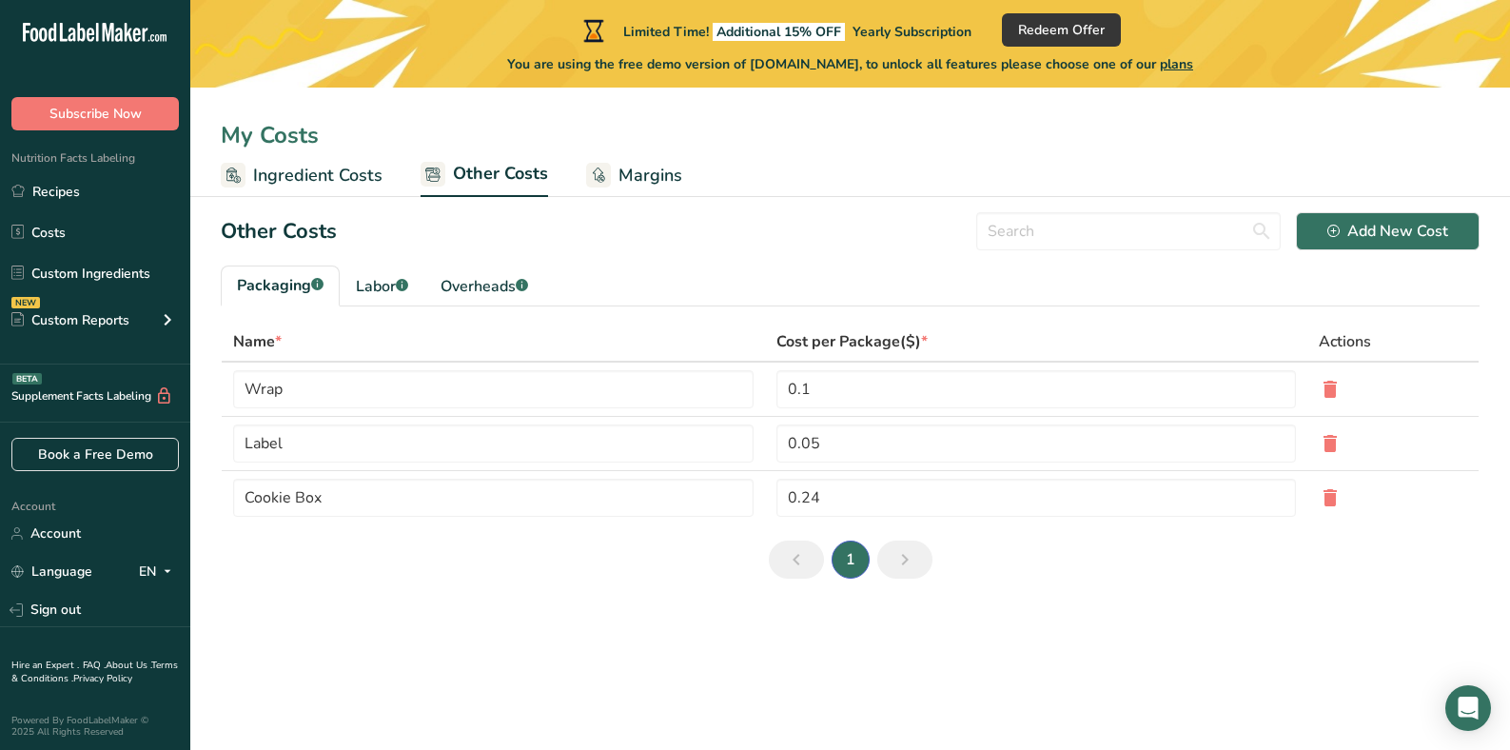
click at [636, 174] on span "Margins" at bounding box center [650, 176] width 64 height 26
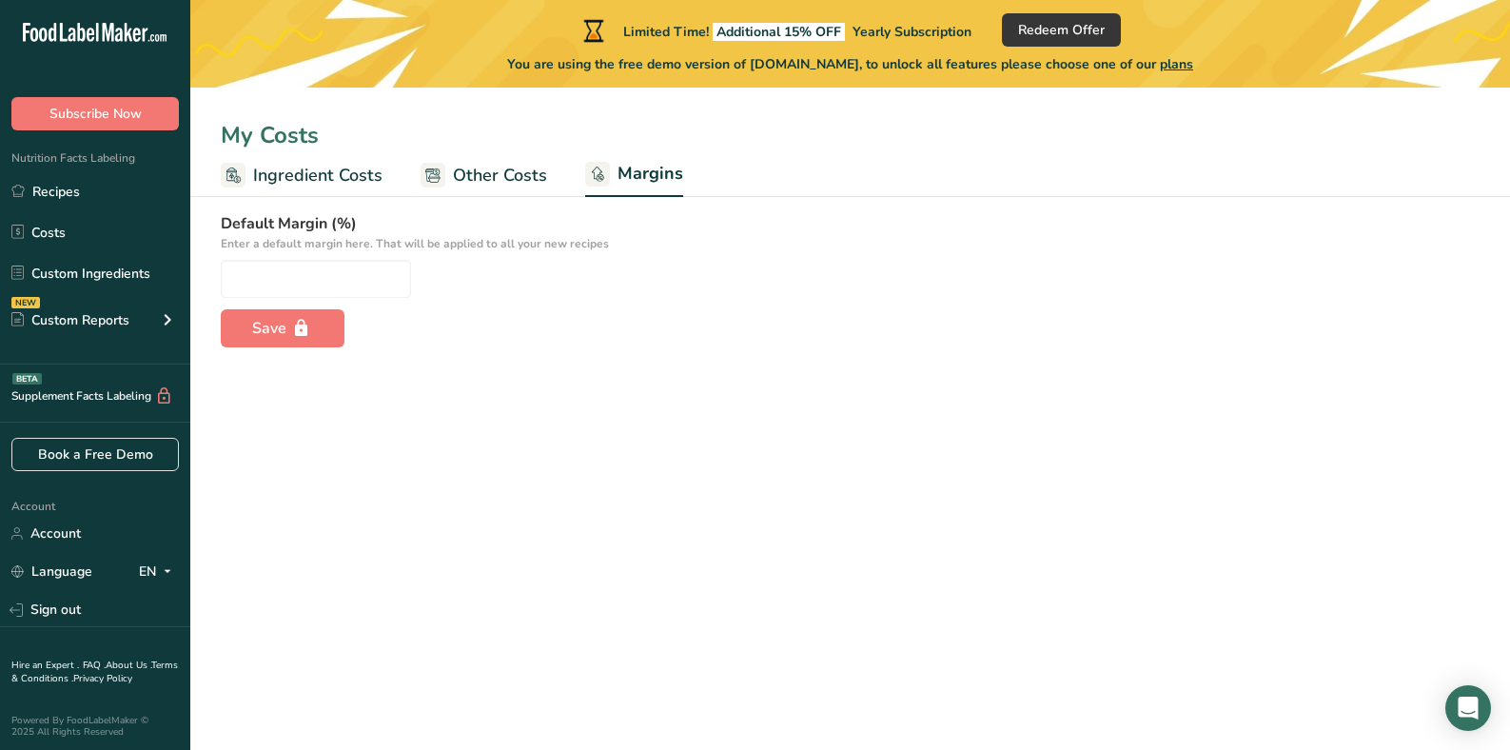
click at [486, 172] on span "Other Costs" at bounding box center [500, 176] width 94 height 26
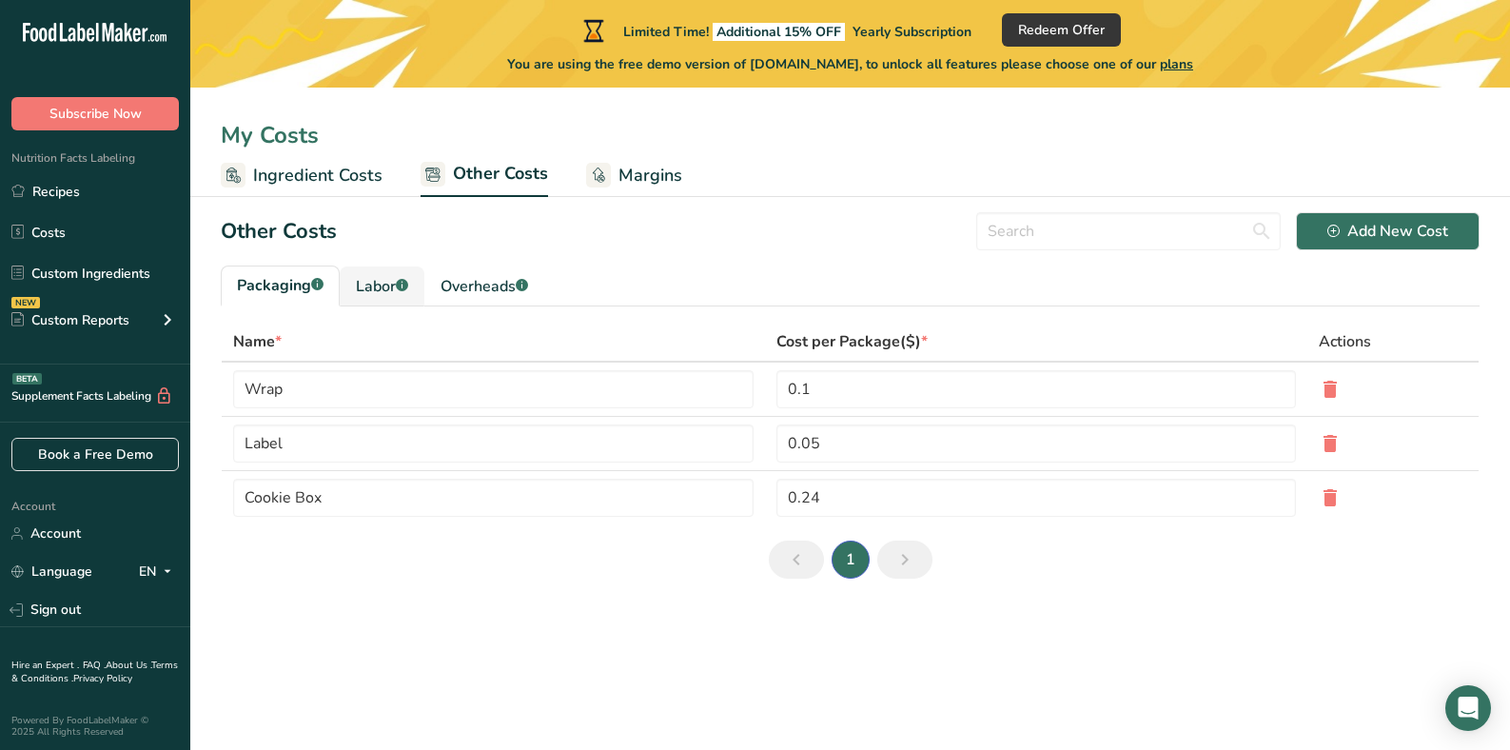
click at [395, 284] on div "Labor .a-a{fill:#347362;}.b-a{fill:#fff;}" at bounding box center [382, 286] width 52 height 23
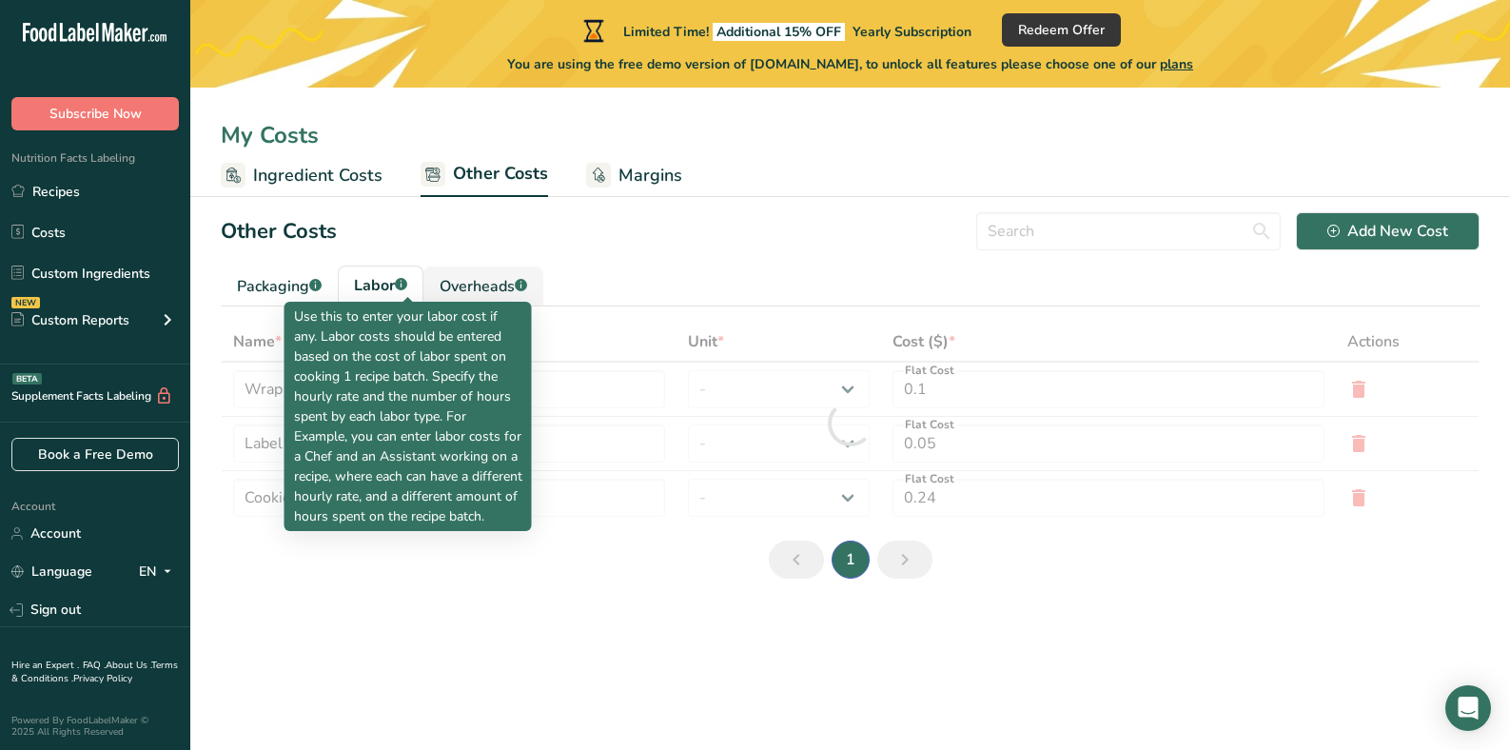
type input "Baker"
type input "Chef"
type input "9.3"
select select "1"
type input "3"
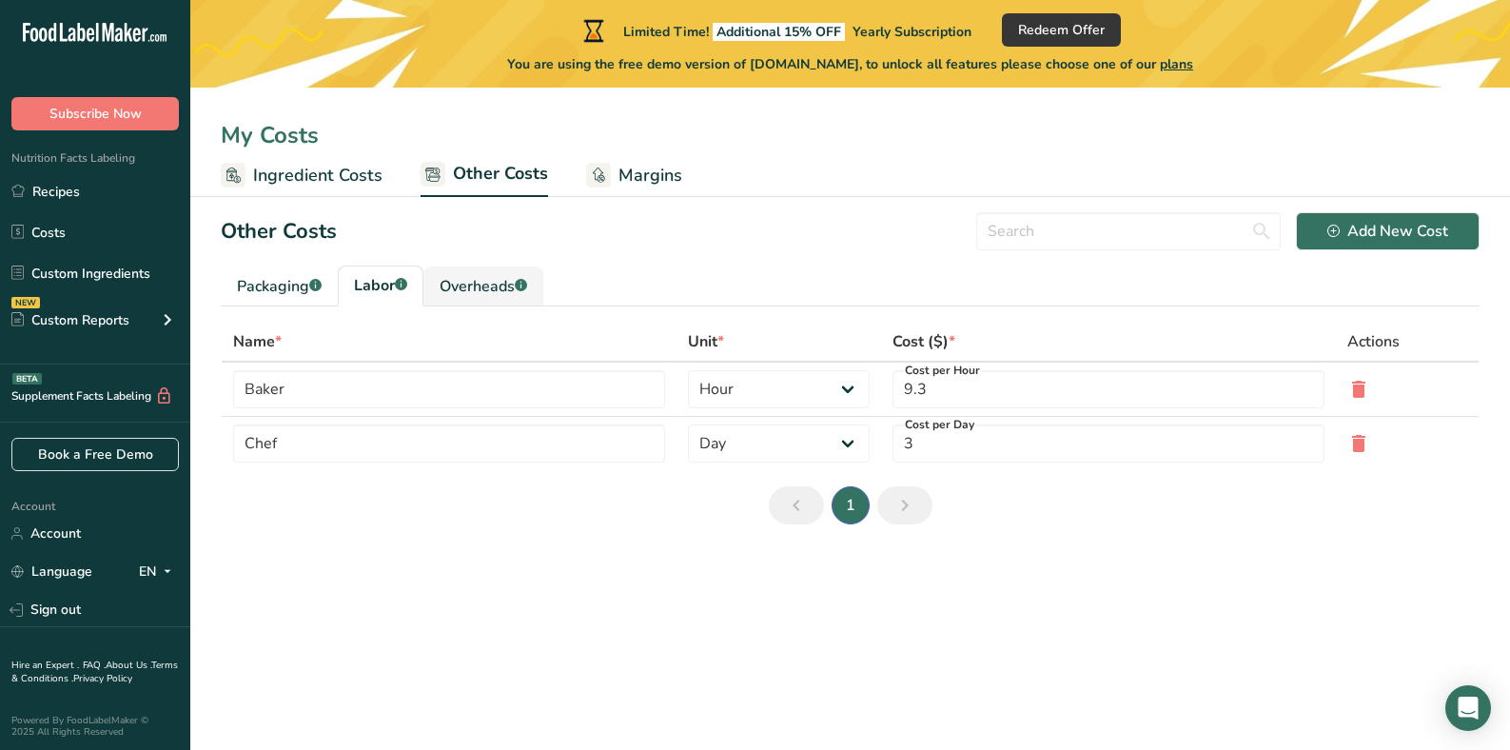
click at [482, 281] on div "Overheads .a-a{fill:#347362;}.b-a{fill:#fff;}" at bounding box center [484, 286] width 88 height 23
type input "Electricity"
type input "Gas"
type input "5"
type input "1"
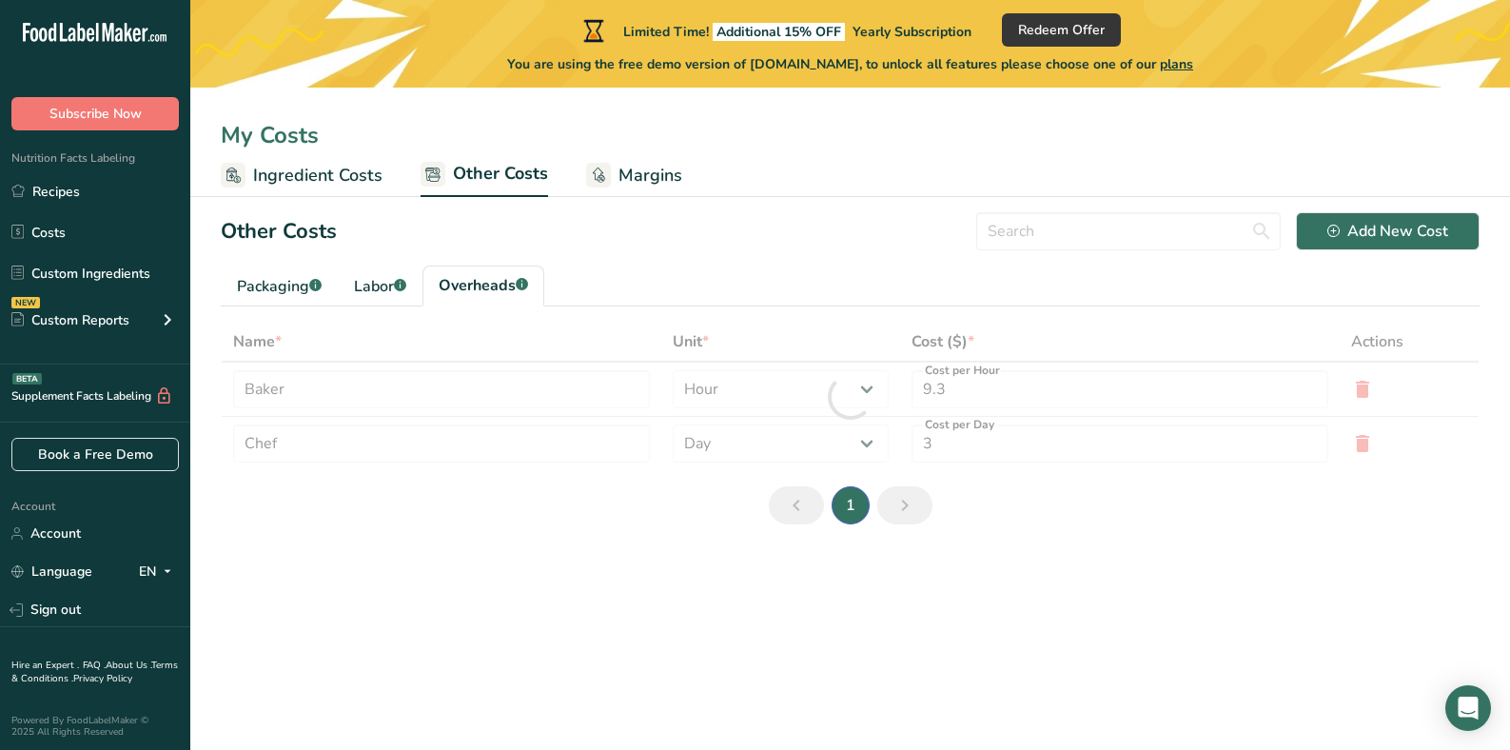
select select "1"
click at [373, 283] on div "Labor .a-a{fill:#347362;}.b-a{fill:#fff;}" at bounding box center [380, 286] width 52 height 23
type input "Baker"
type input "Chef"
type input "9.3"
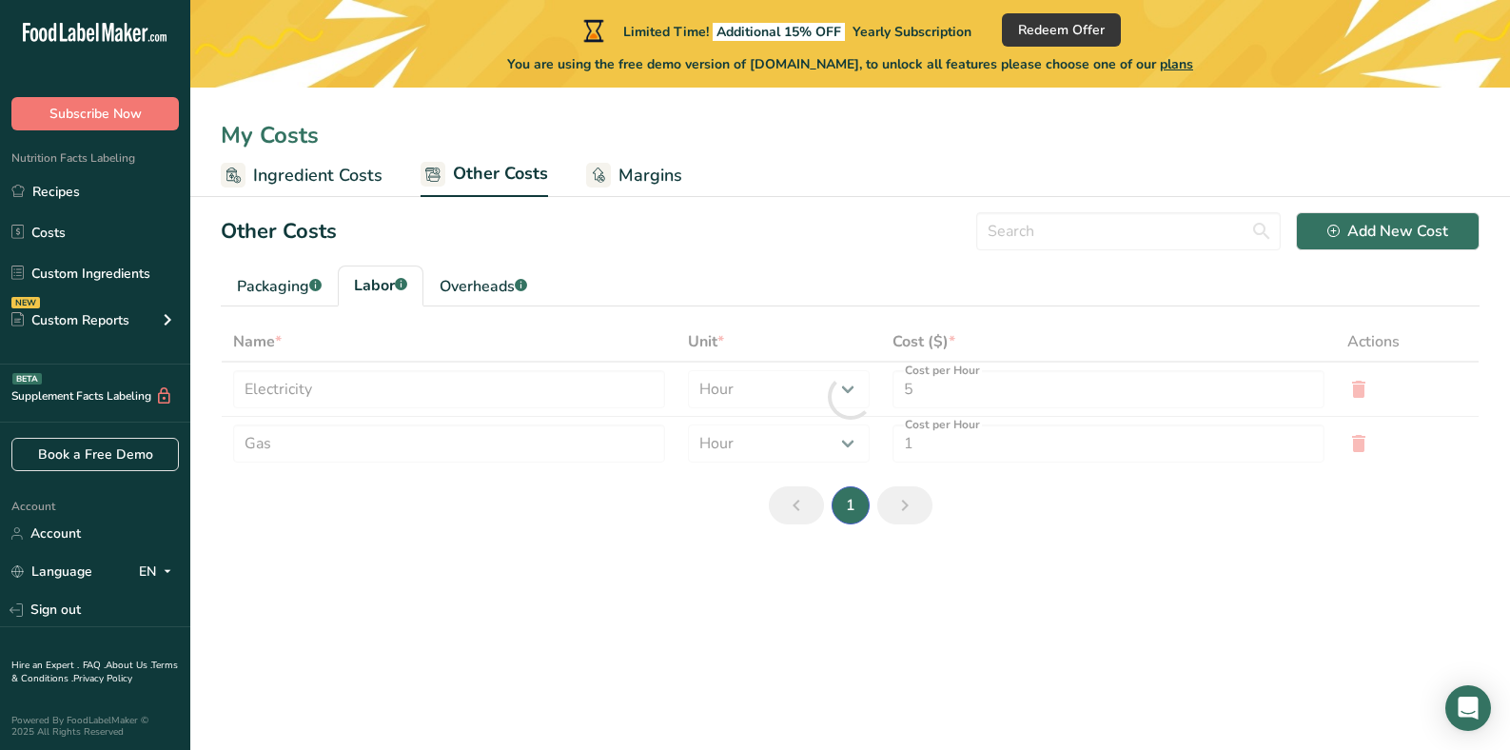
type input "3"
select select "2"
click at [277, 272] on link "Packaging .a-a{fill:#347362;}.b-a{fill:#fff;}" at bounding box center [279, 286] width 117 height 40
type input "Wrap"
type input "Label"
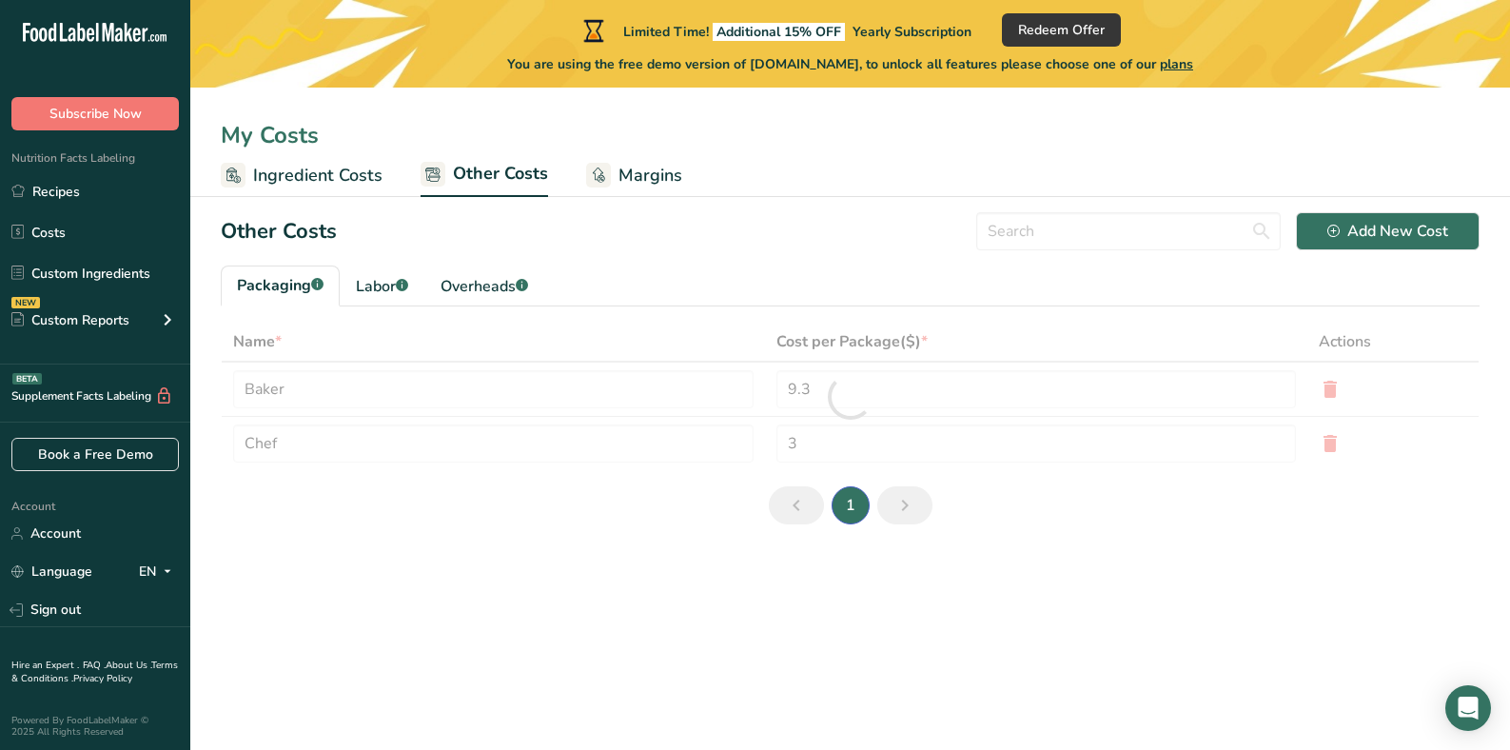
type input "0.1"
type input "0.05"
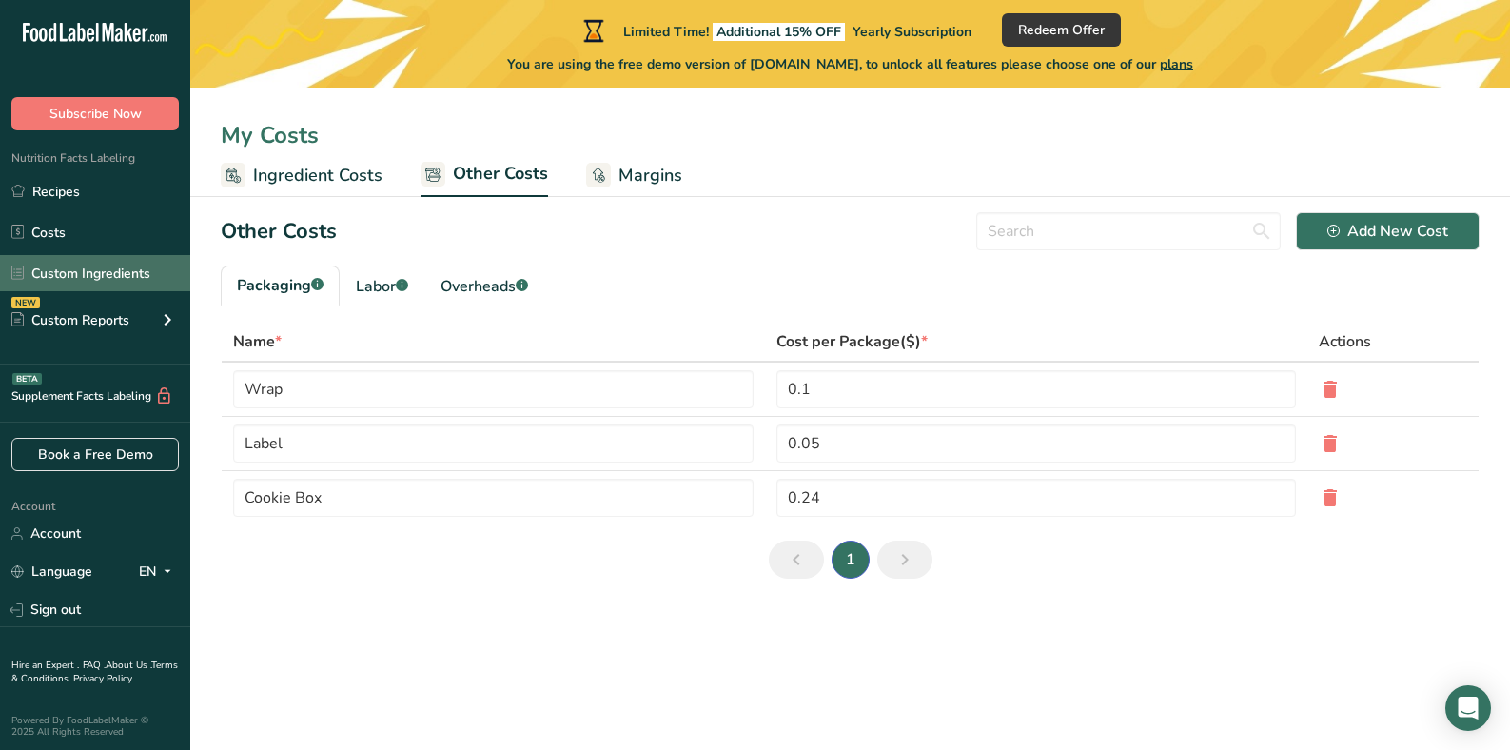
click at [93, 271] on link "Custom Ingredients" at bounding box center [95, 273] width 190 height 36
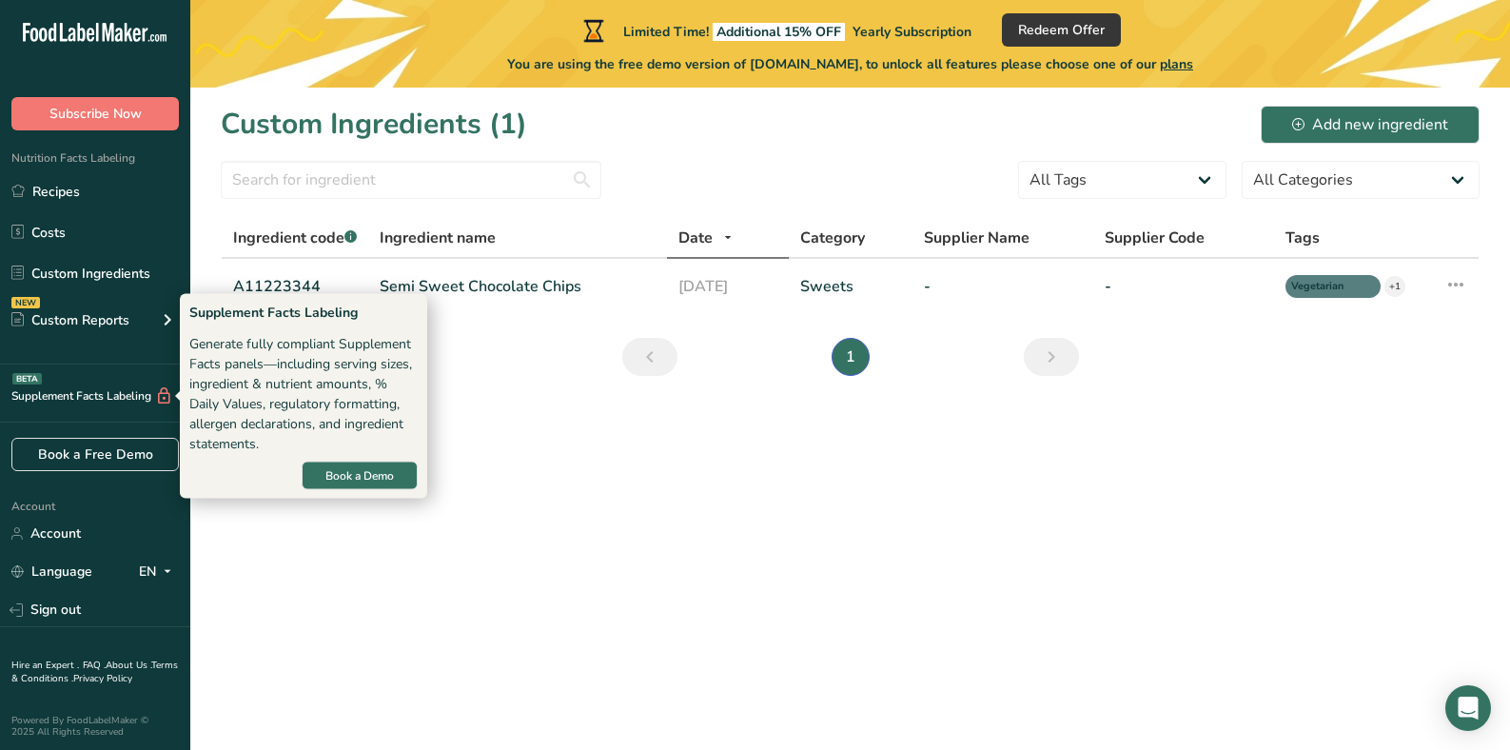
click at [57, 393] on div "Supplement Facts Labeling BETA" at bounding box center [86, 396] width 173 height 20
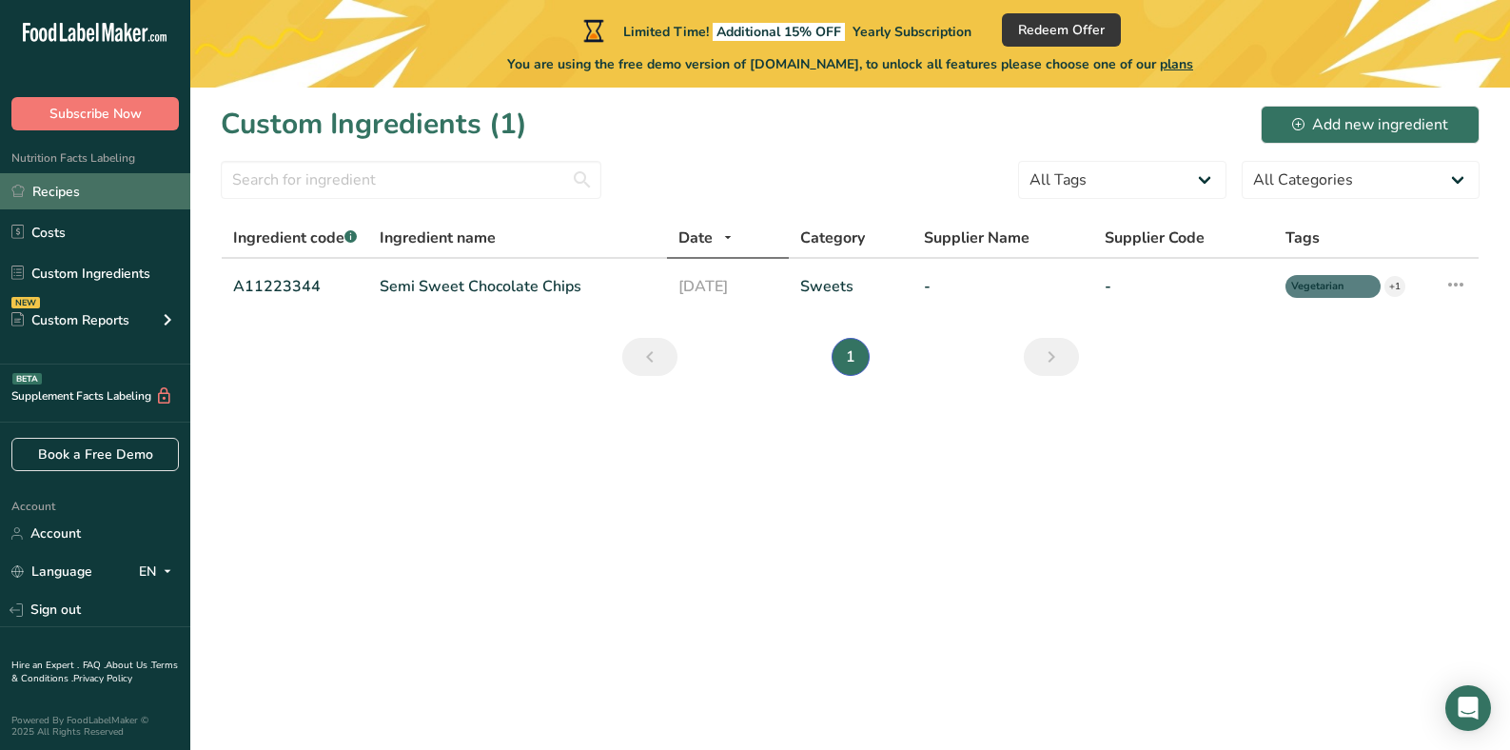
click at [86, 182] on link "Recipes" at bounding box center [95, 191] width 190 height 36
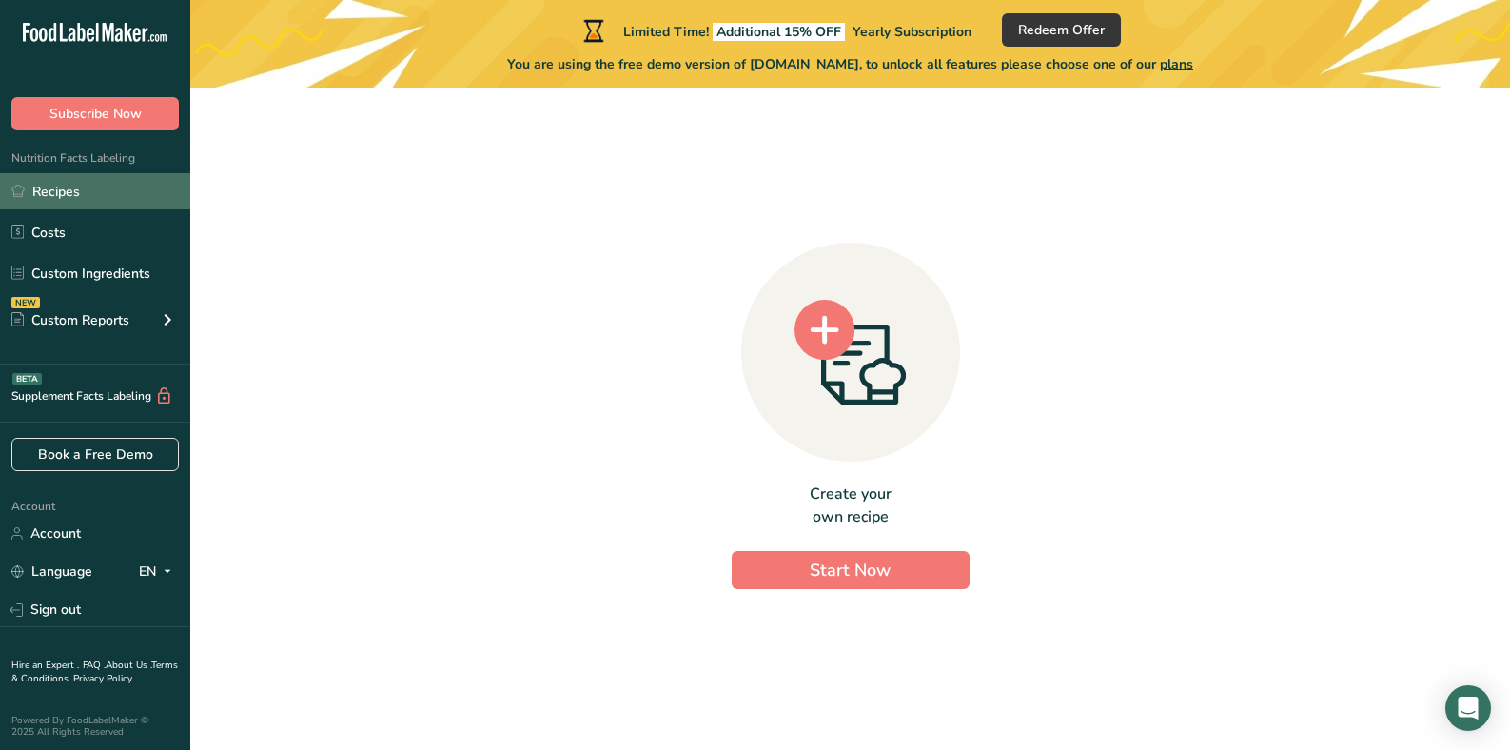
click at [83, 187] on link "Recipes" at bounding box center [95, 191] width 190 height 36
click at [86, 185] on link "Recipes" at bounding box center [95, 191] width 190 height 36
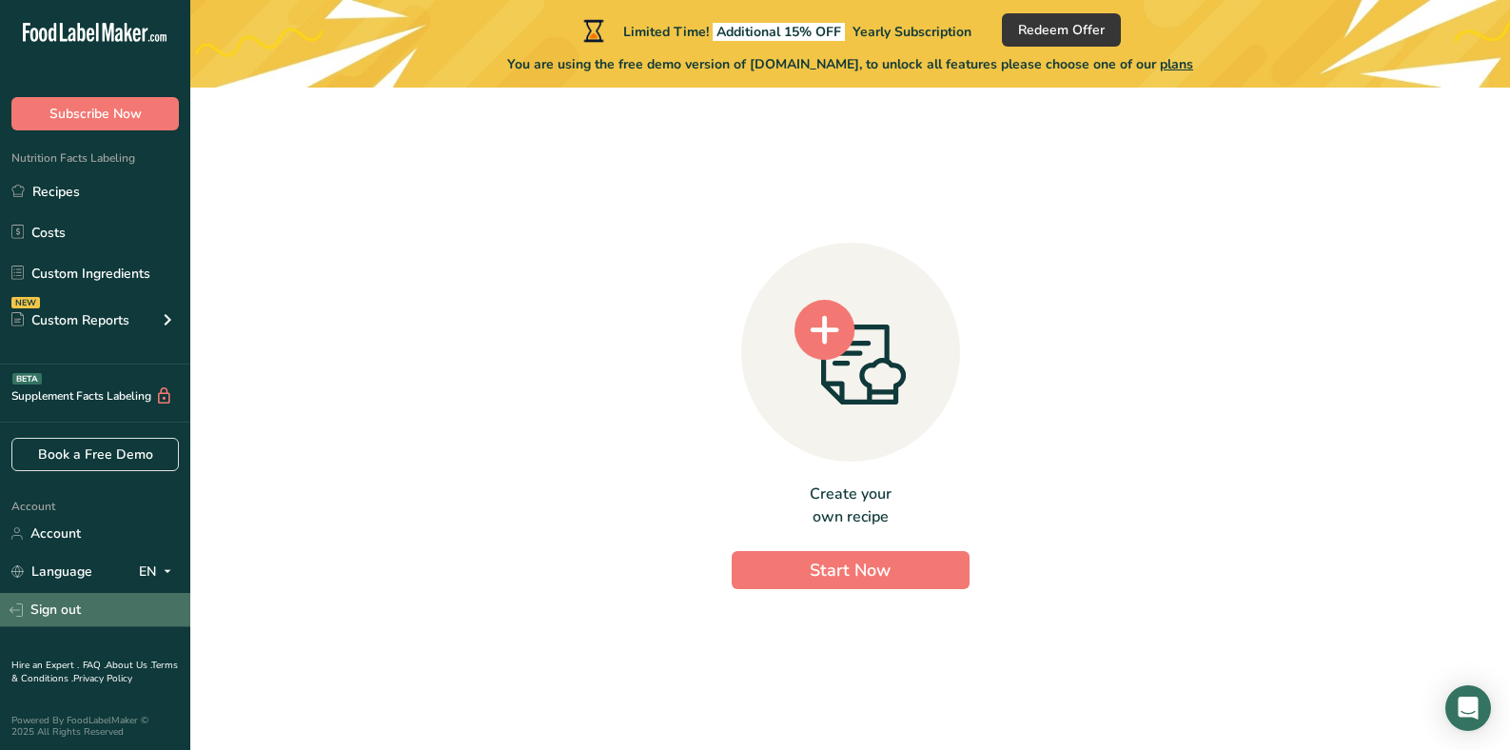
click at [45, 625] on link "Sign out" at bounding box center [95, 609] width 190 height 33
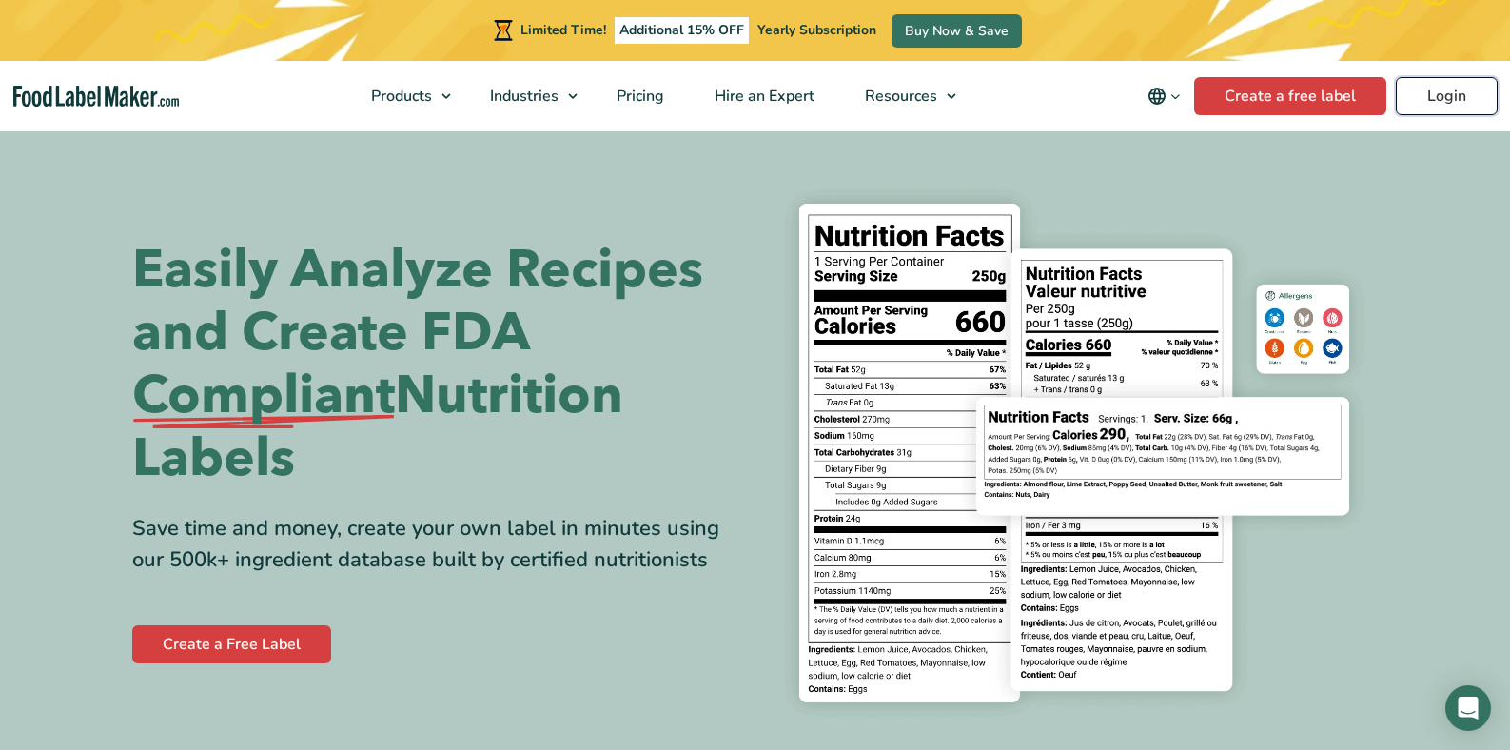
click at [1430, 94] on link "Login" at bounding box center [1447, 96] width 102 height 38
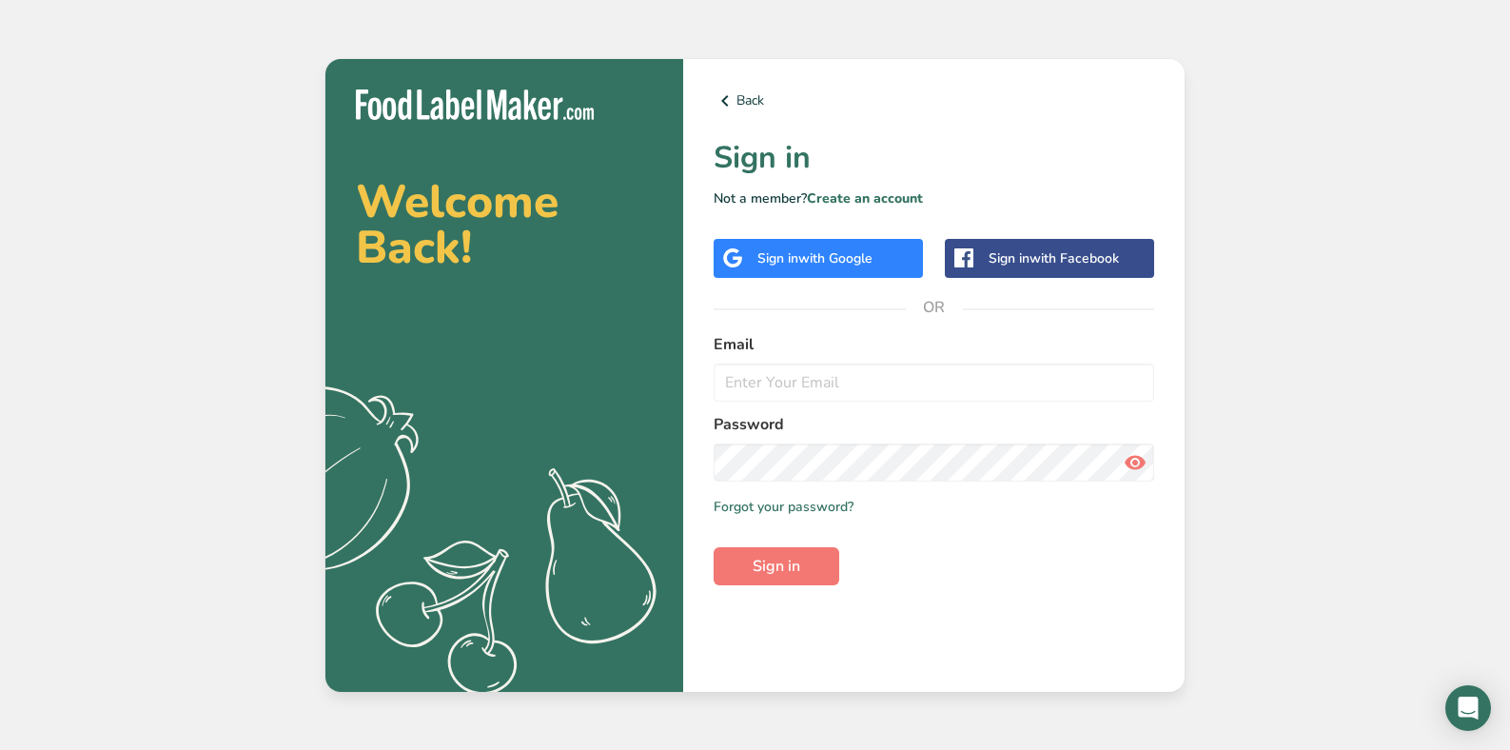
click at [1092, 355] on div "Email" at bounding box center [934, 367] width 440 height 69
click at [1078, 373] on input "email" at bounding box center [934, 382] width 440 height 38
paste input "[EMAIL_ADDRESS][DOMAIN_NAME]"
type input "[EMAIL_ADDRESS][DOMAIN_NAME]"
click at [755, 571] on span "Sign in" at bounding box center [777, 566] width 48 height 23
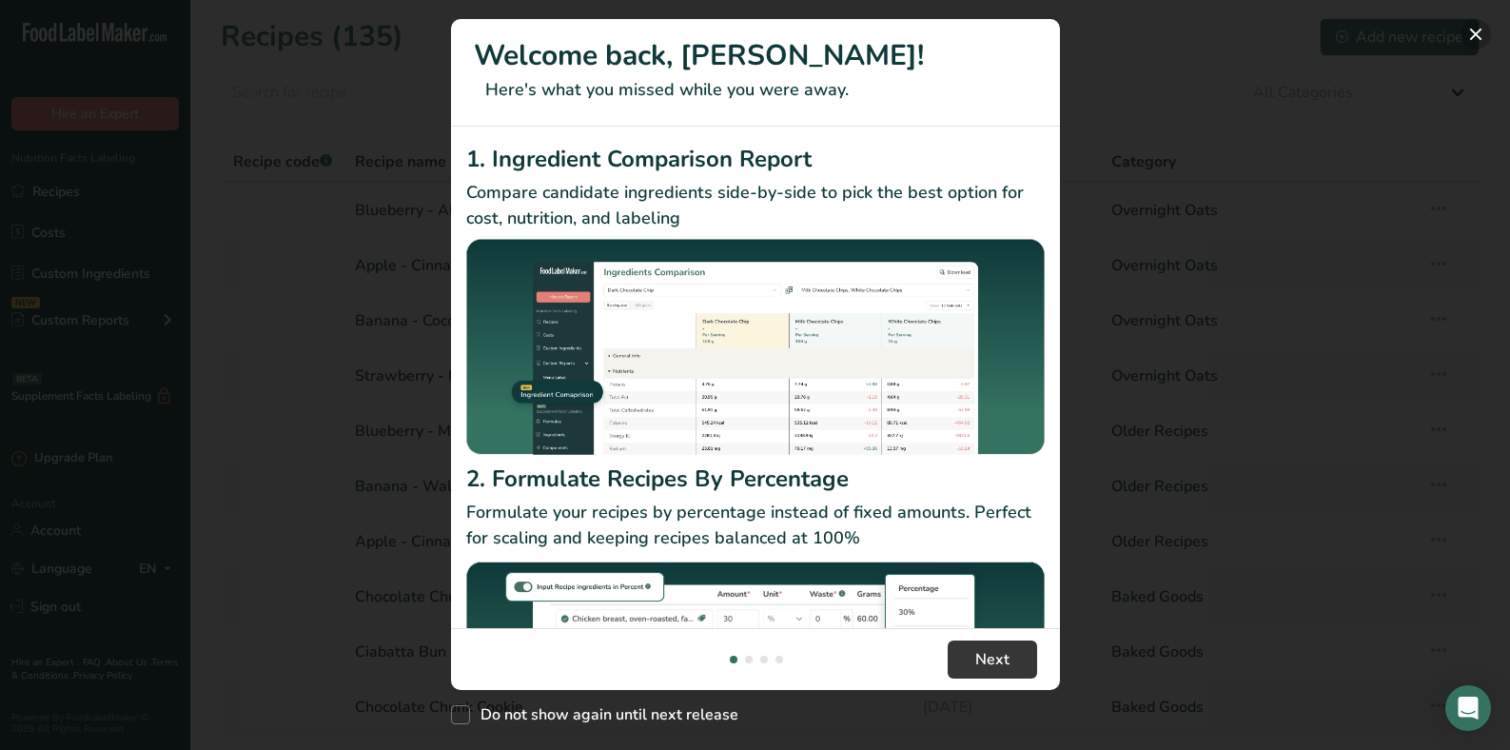
click at [1474, 31] on button "New Features" at bounding box center [1475, 34] width 30 height 30
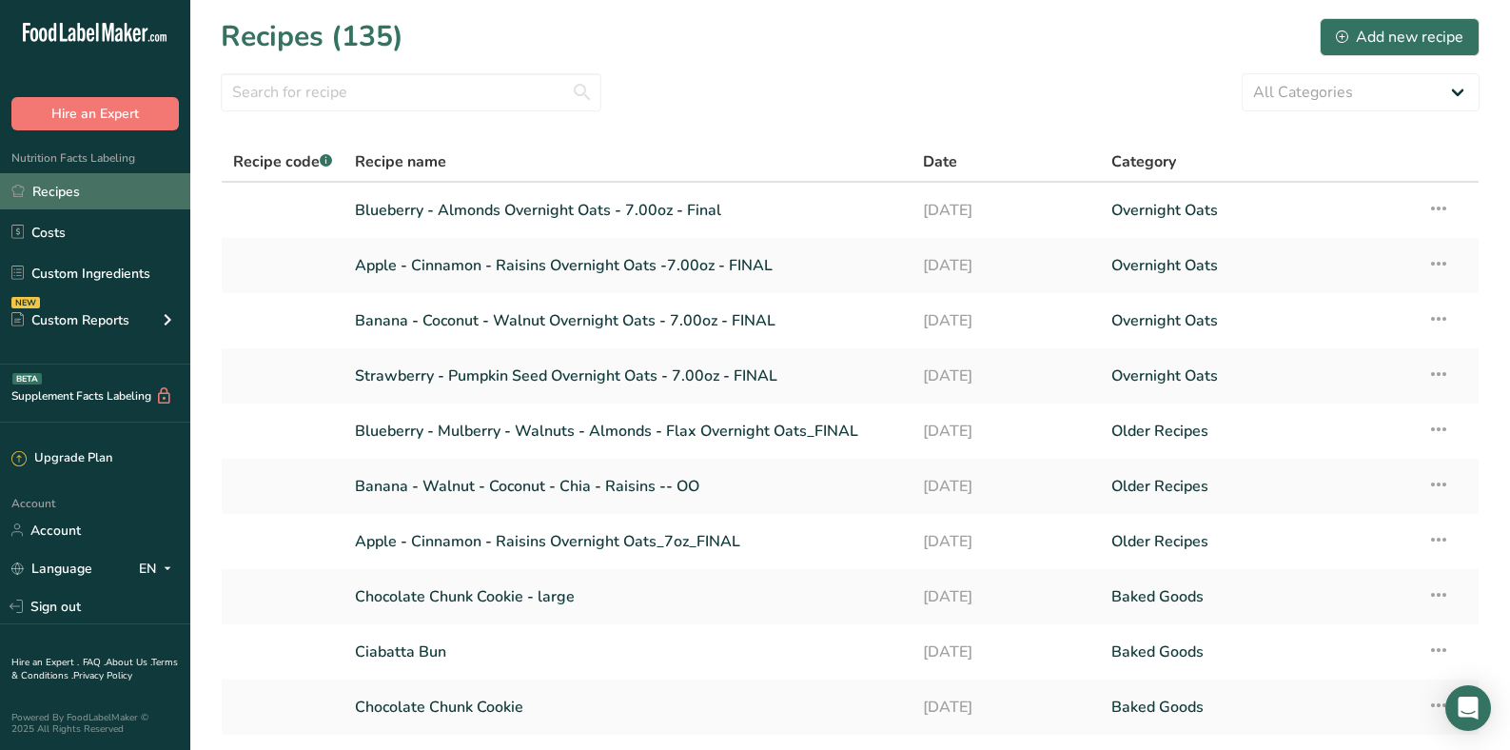
click at [80, 188] on link "Recipes" at bounding box center [95, 191] width 190 height 36
